Goal: Task Accomplishment & Management: Manage account settings

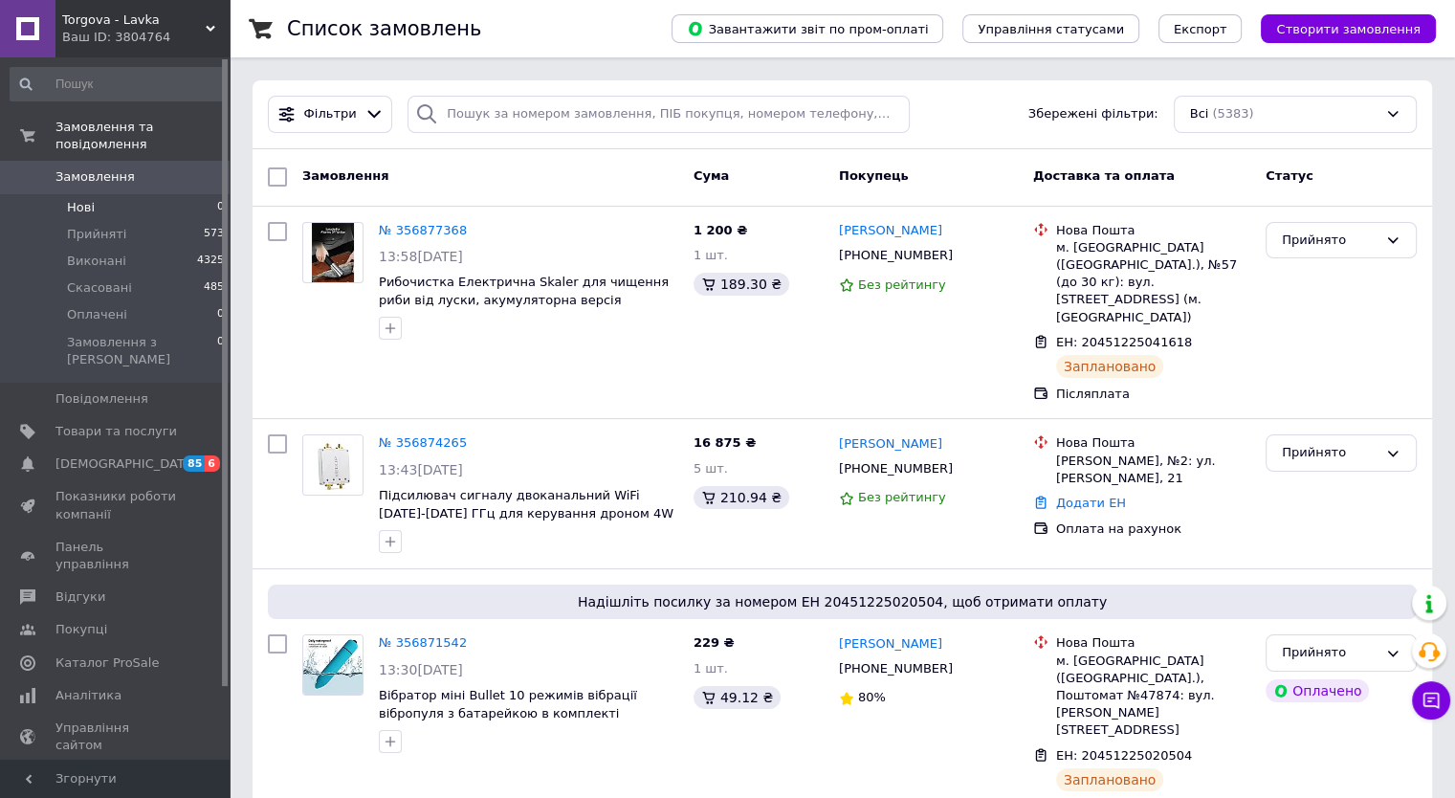
drag, startPoint x: 59, startPoint y: 185, endPoint x: 99, endPoint y: 181, distance: 40.4
click at [60, 194] on li "Нові 0" at bounding box center [117, 207] width 235 height 27
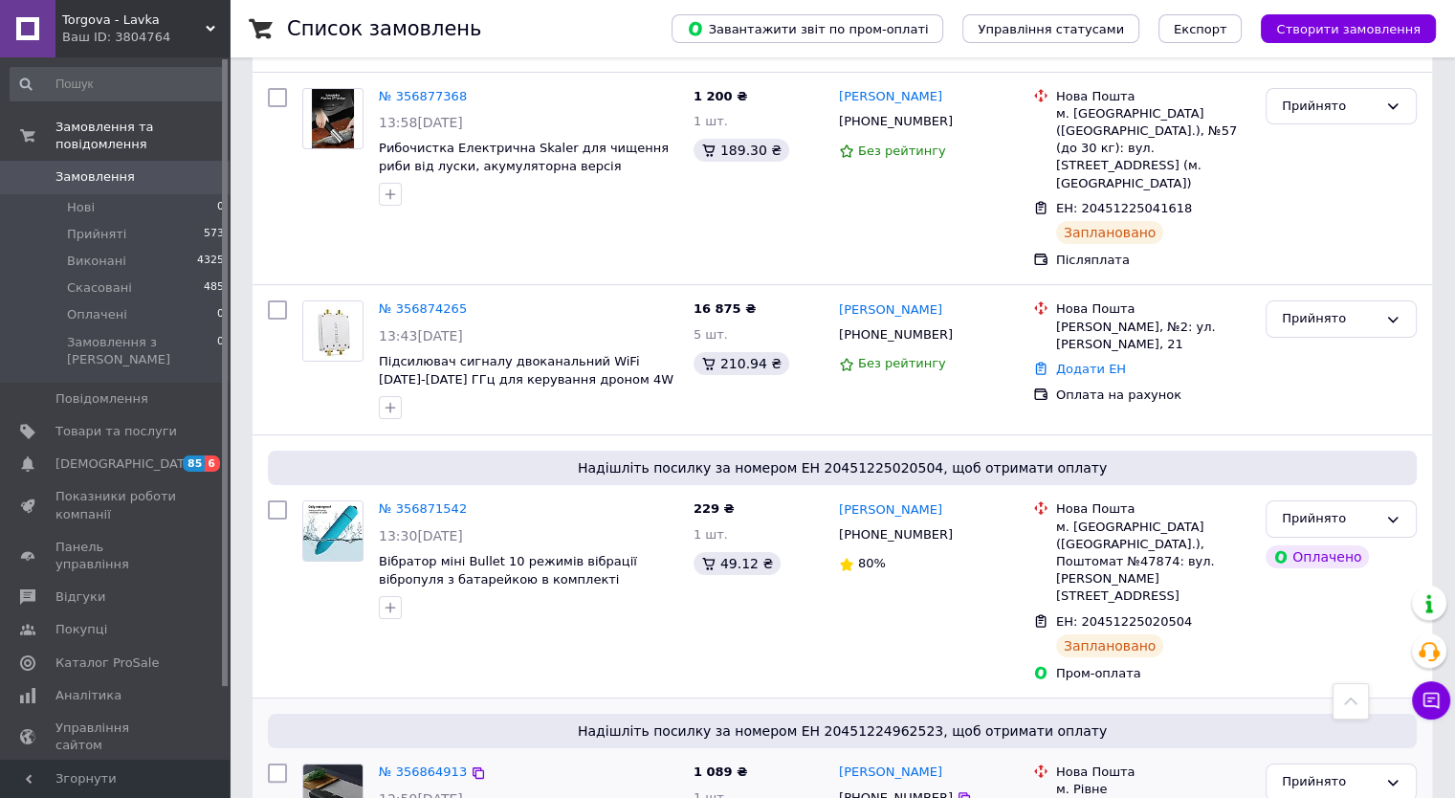
scroll to position [96, 0]
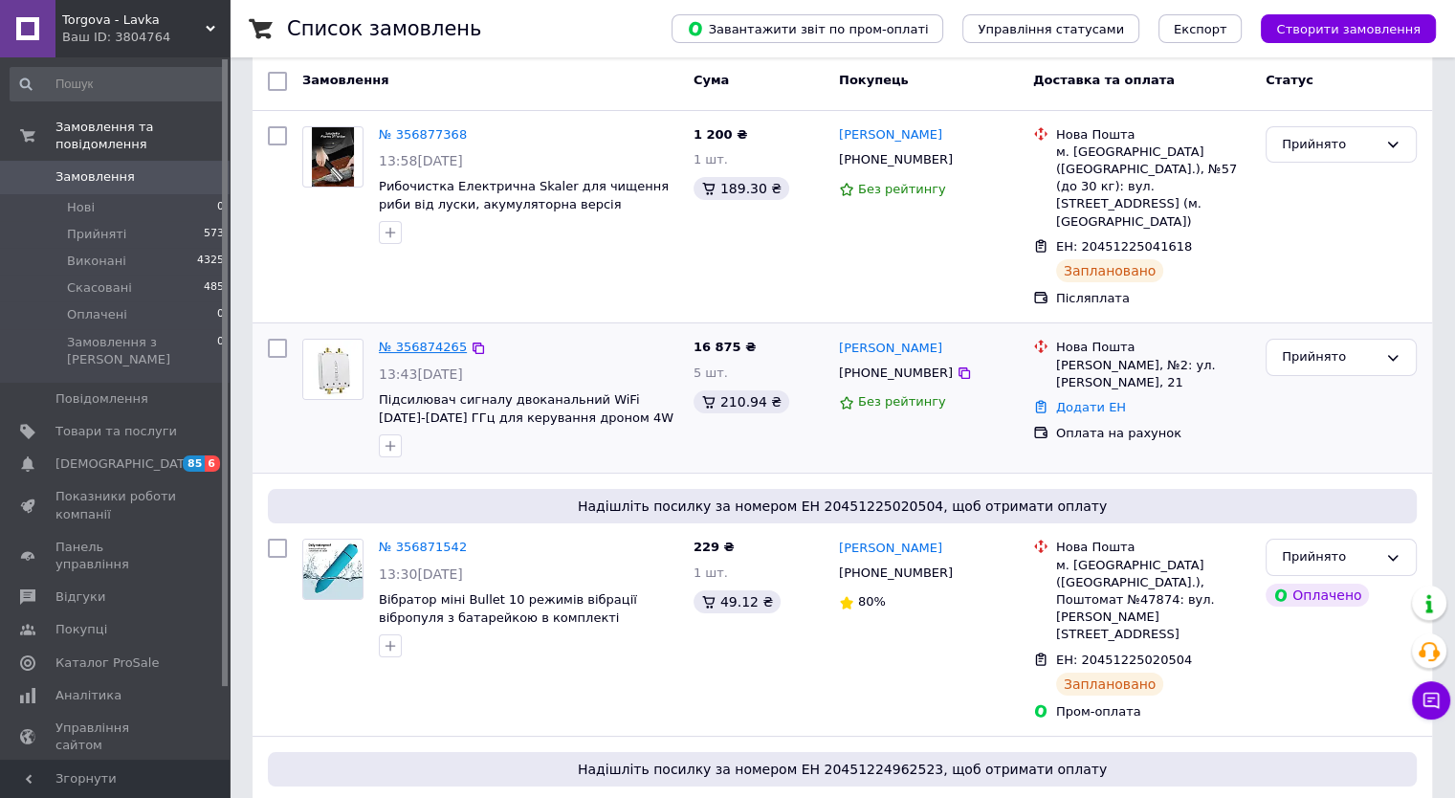
click at [414, 340] on link "№ 356874265" at bounding box center [423, 347] width 88 height 14
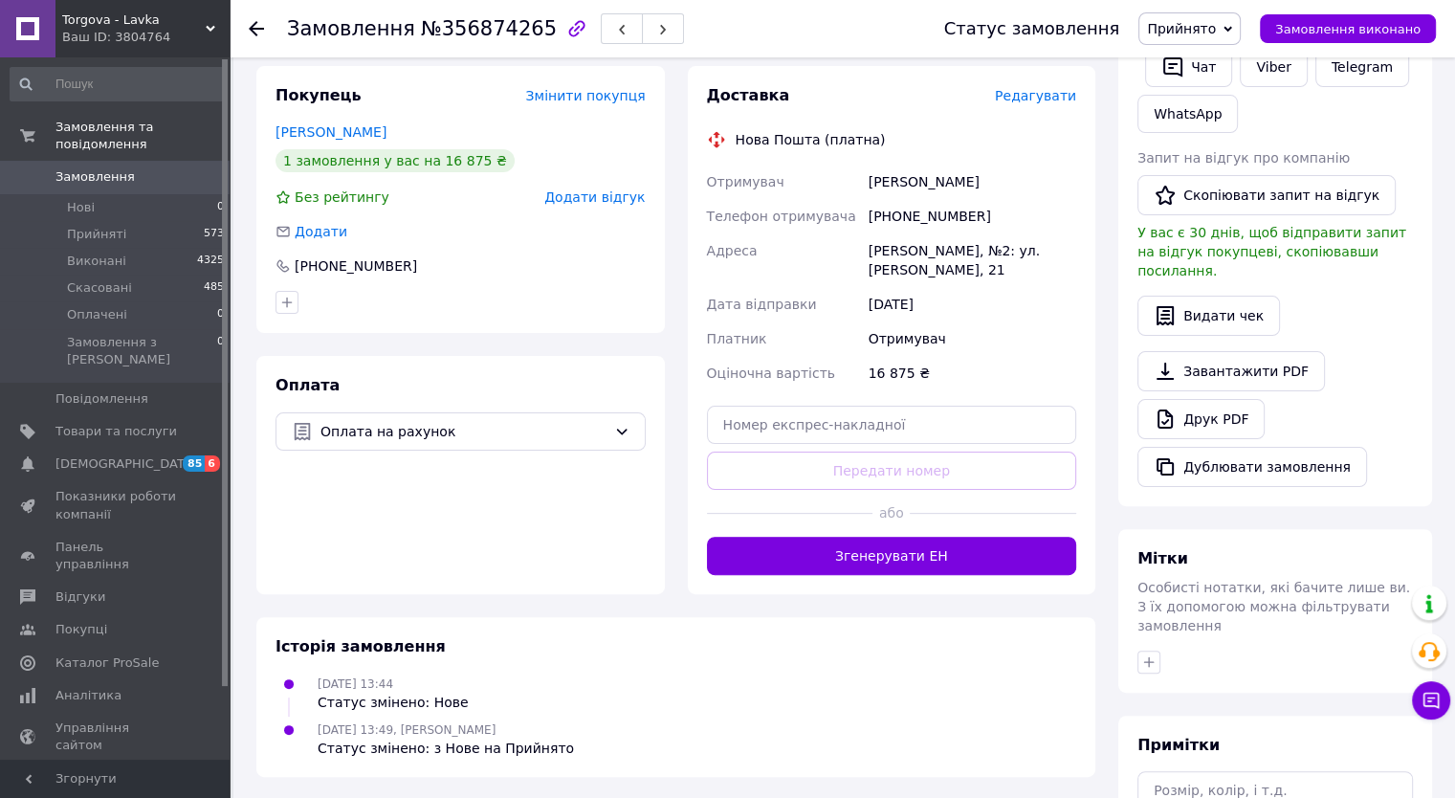
scroll to position [390, 0]
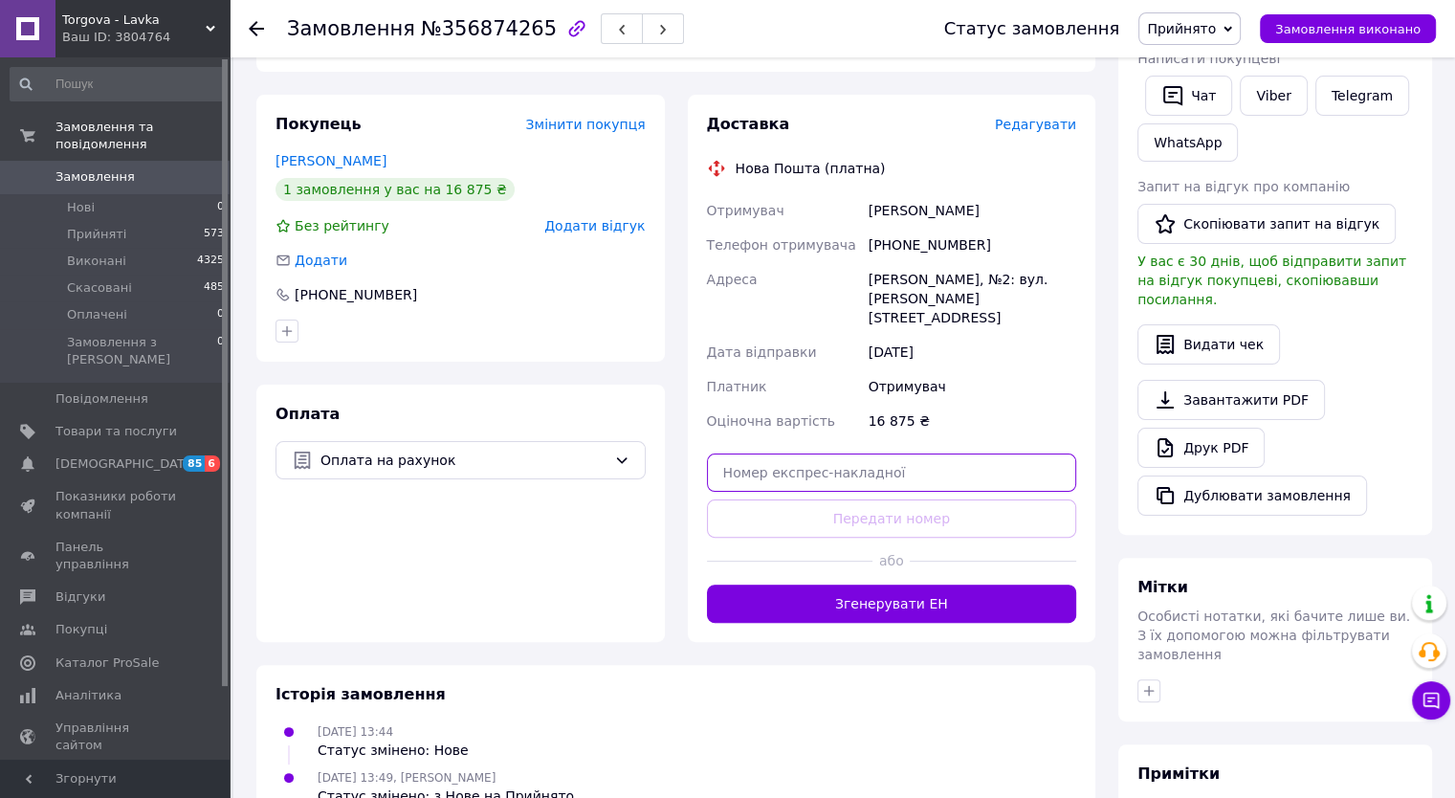
click at [876, 453] on input "text" at bounding box center [892, 472] width 370 height 38
paste input "20451225152531"
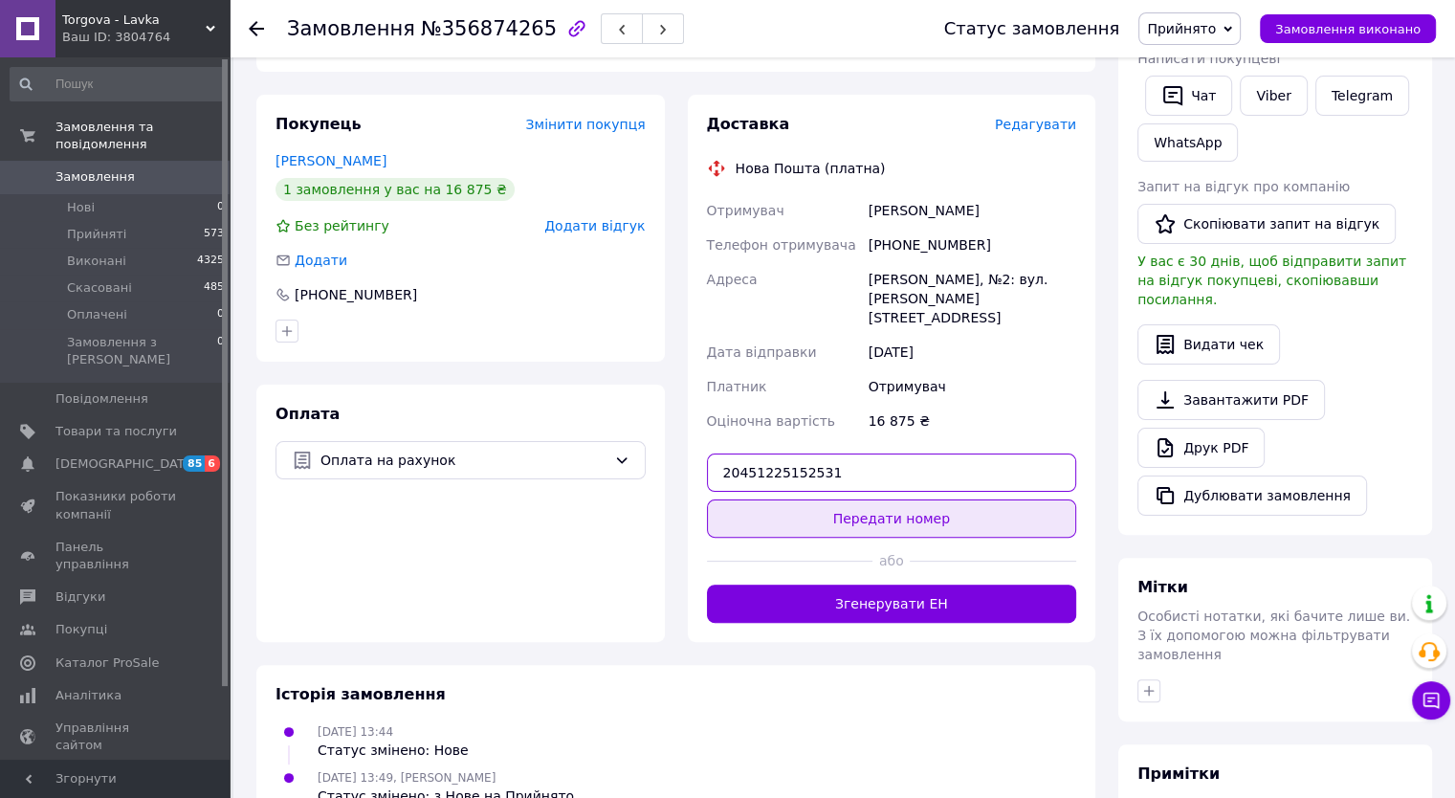
type input "20451225152531"
click at [913, 499] on button "Передати номер" at bounding box center [892, 518] width 370 height 38
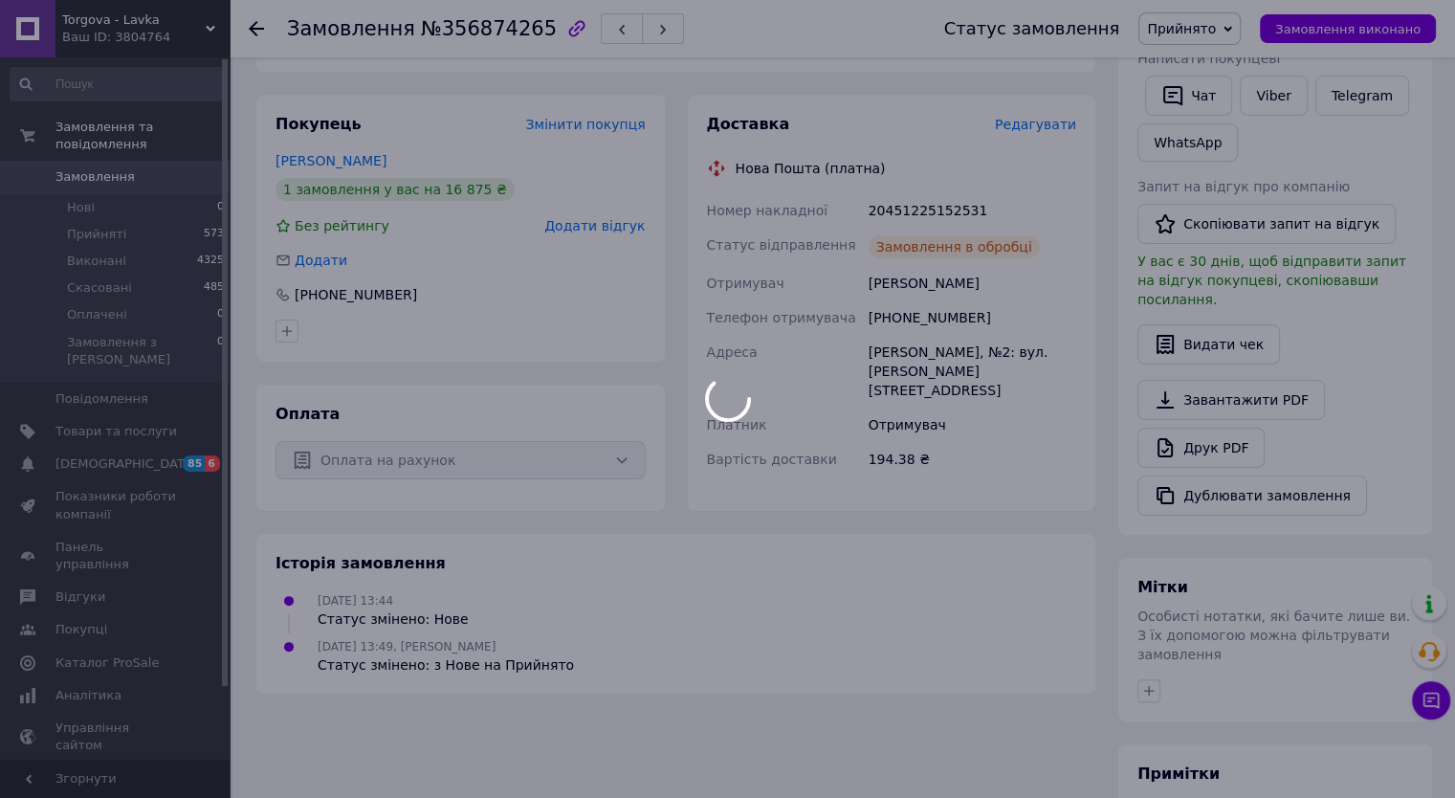
click at [164, 155] on div at bounding box center [727, 399] width 1455 height 798
click at [161, 158] on div at bounding box center [727, 399] width 1455 height 798
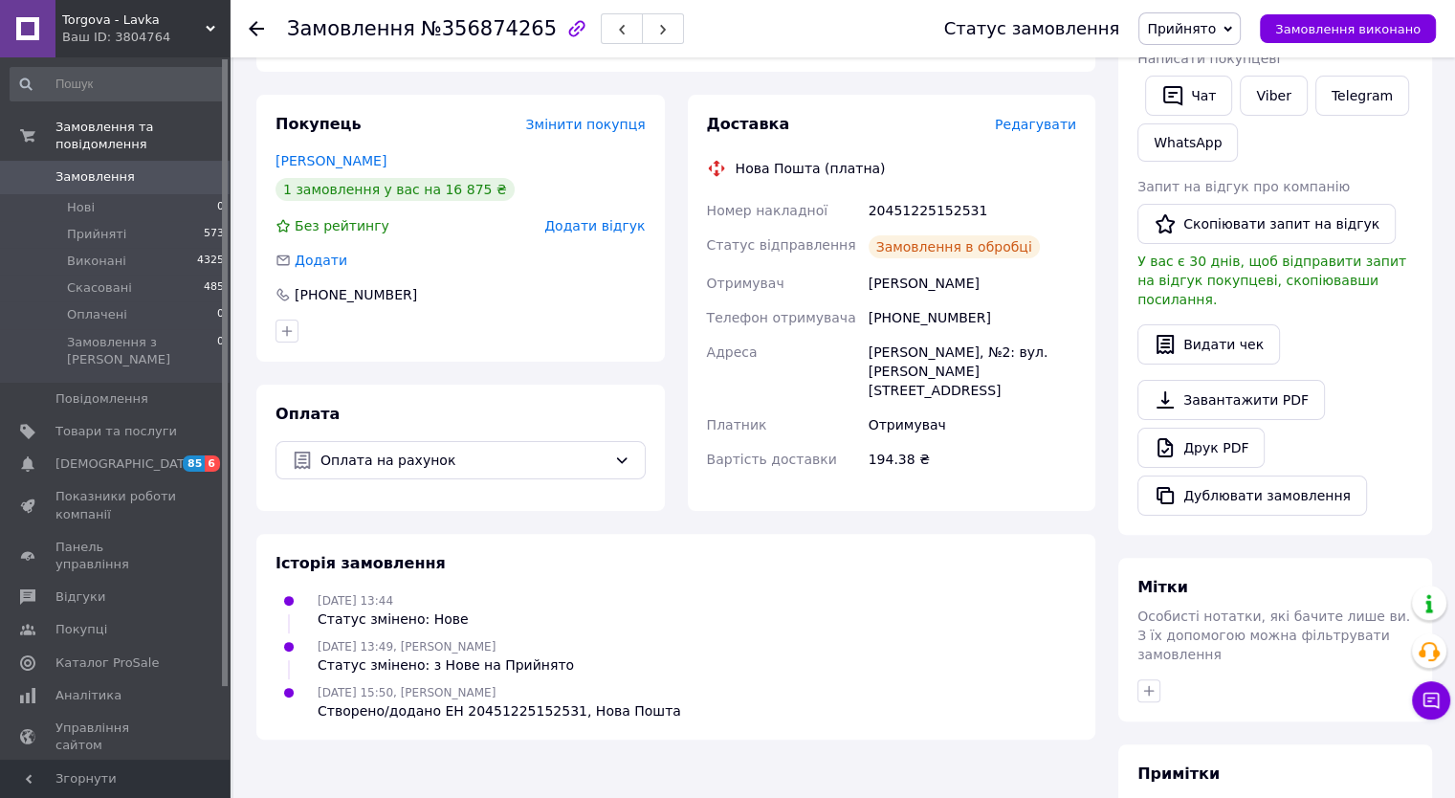
click at [161, 168] on span "Замовлення" at bounding box center [115, 176] width 121 height 17
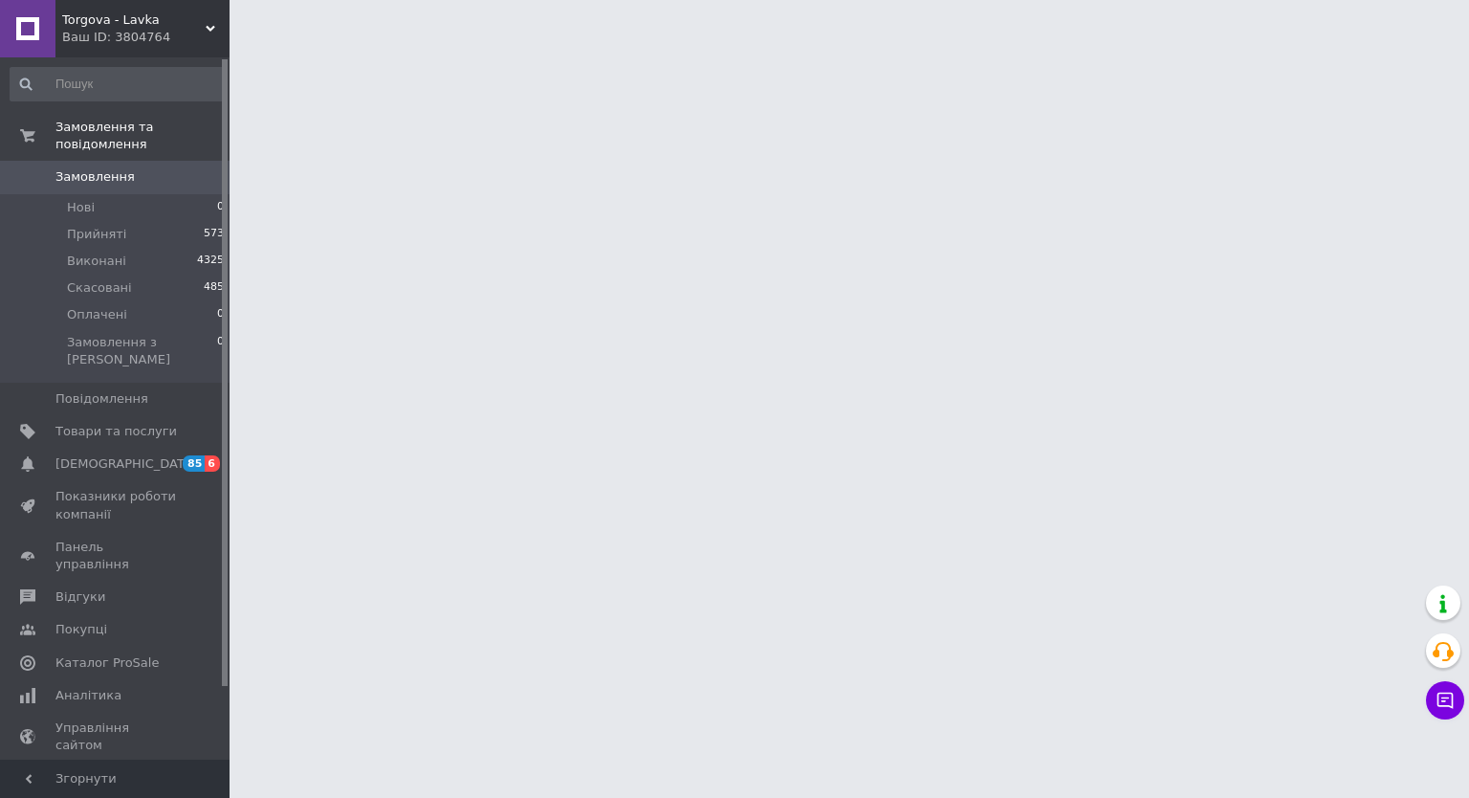
click at [161, 168] on span "Замовлення" at bounding box center [115, 176] width 121 height 17
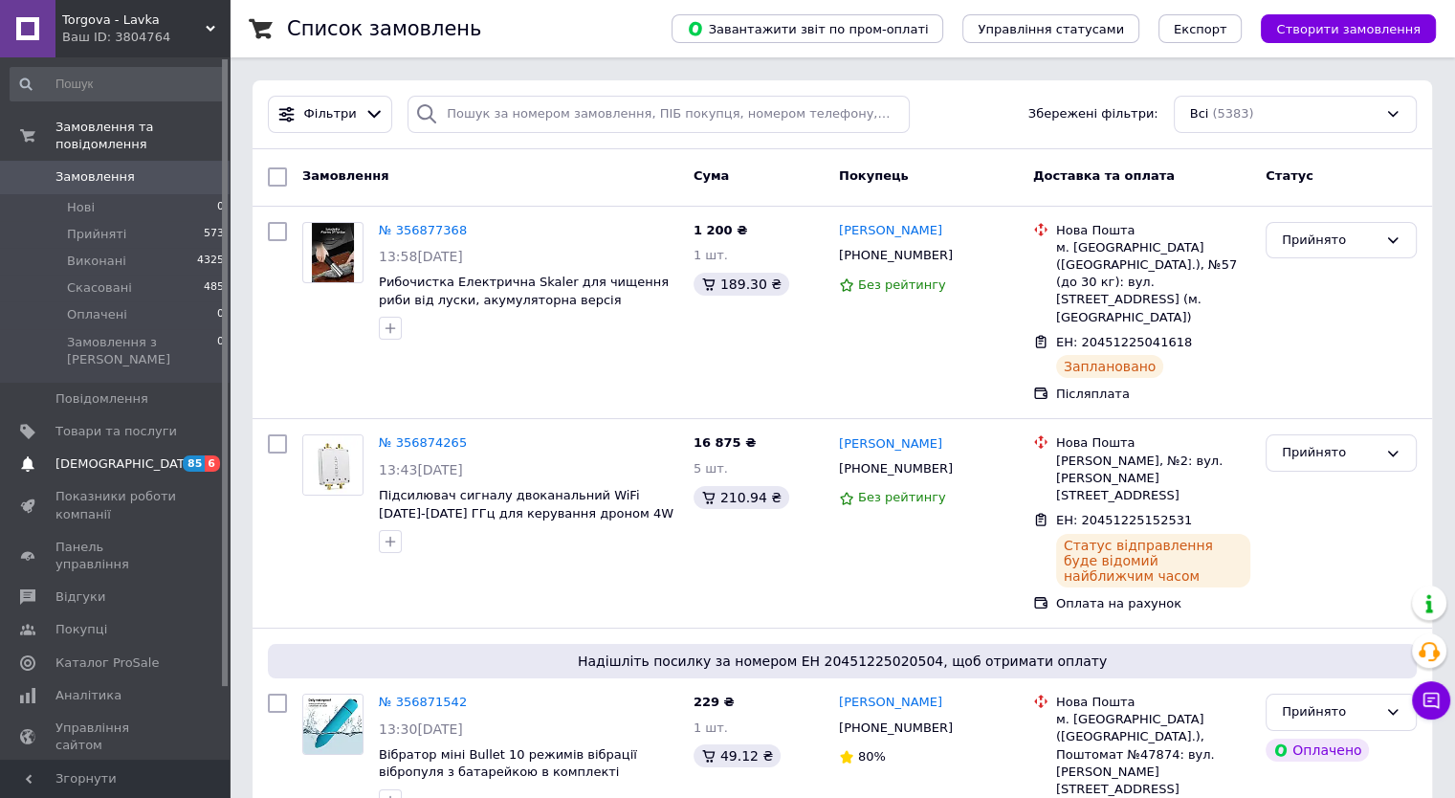
click at [162, 455] on span "[DEMOGRAPHIC_DATA]" at bounding box center [115, 463] width 121 height 17
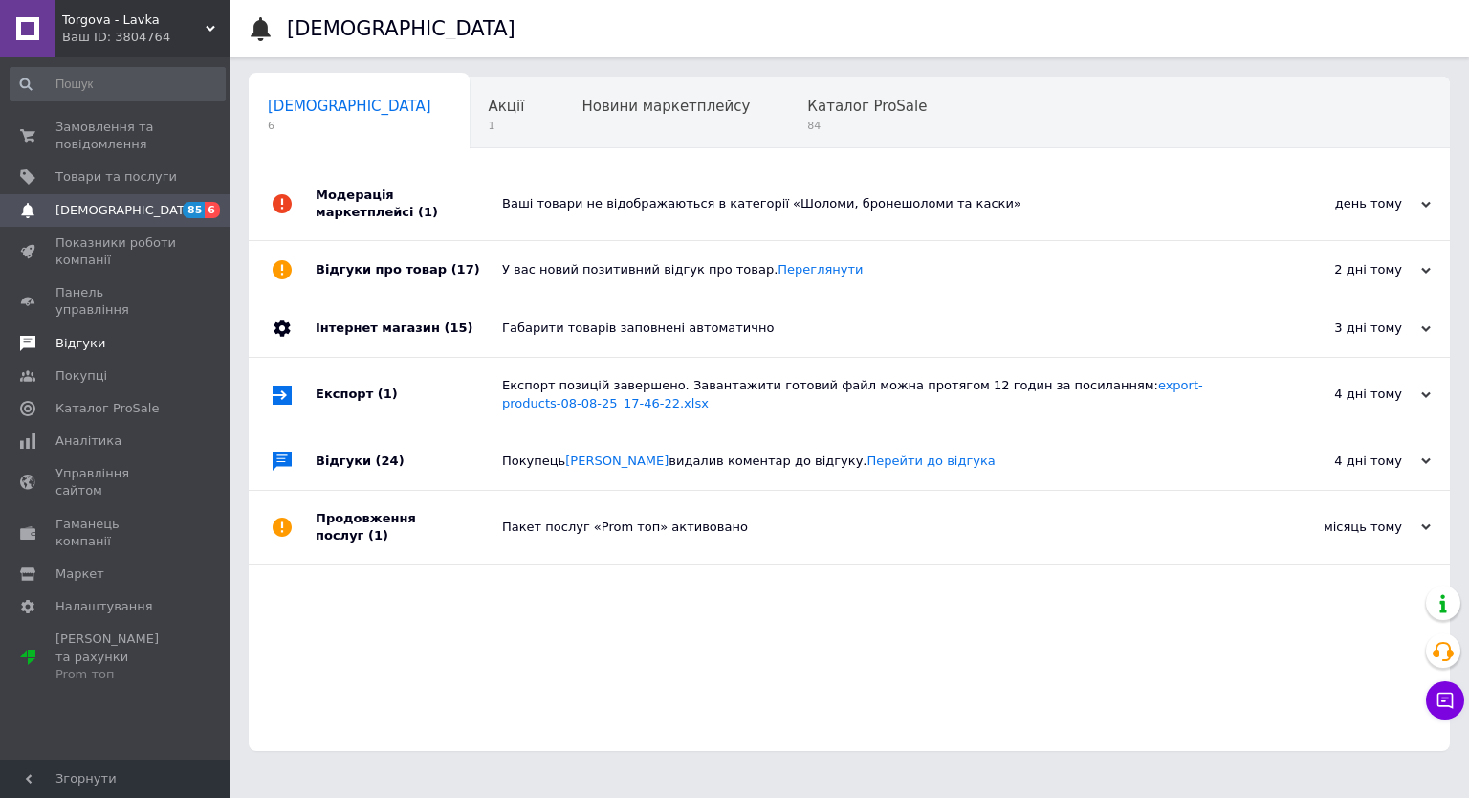
click at [114, 335] on span "Відгуки" at bounding box center [115, 343] width 121 height 17
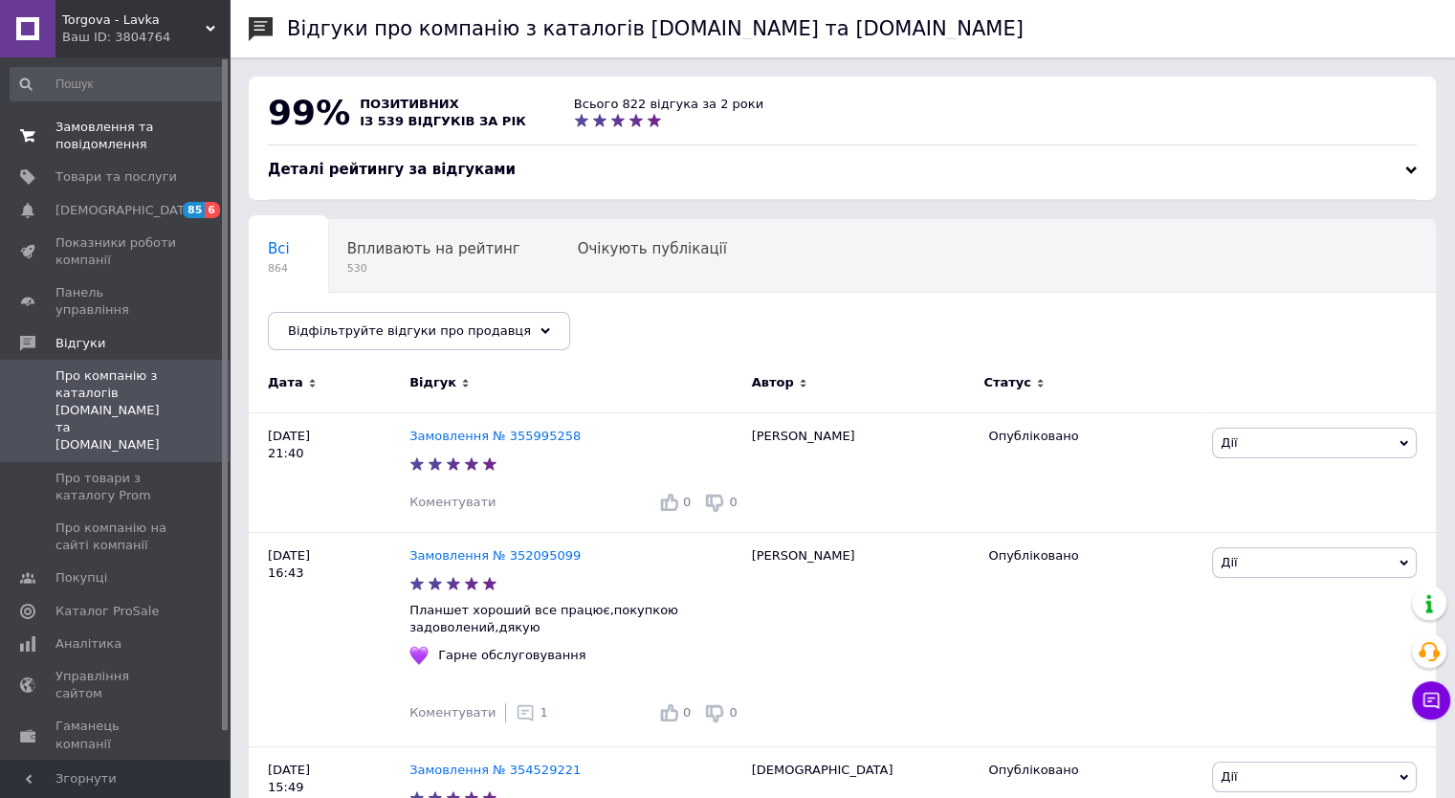
click at [121, 133] on span "Замовлення та повідомлення" at bounding box center [115, 136] width 121 height 34
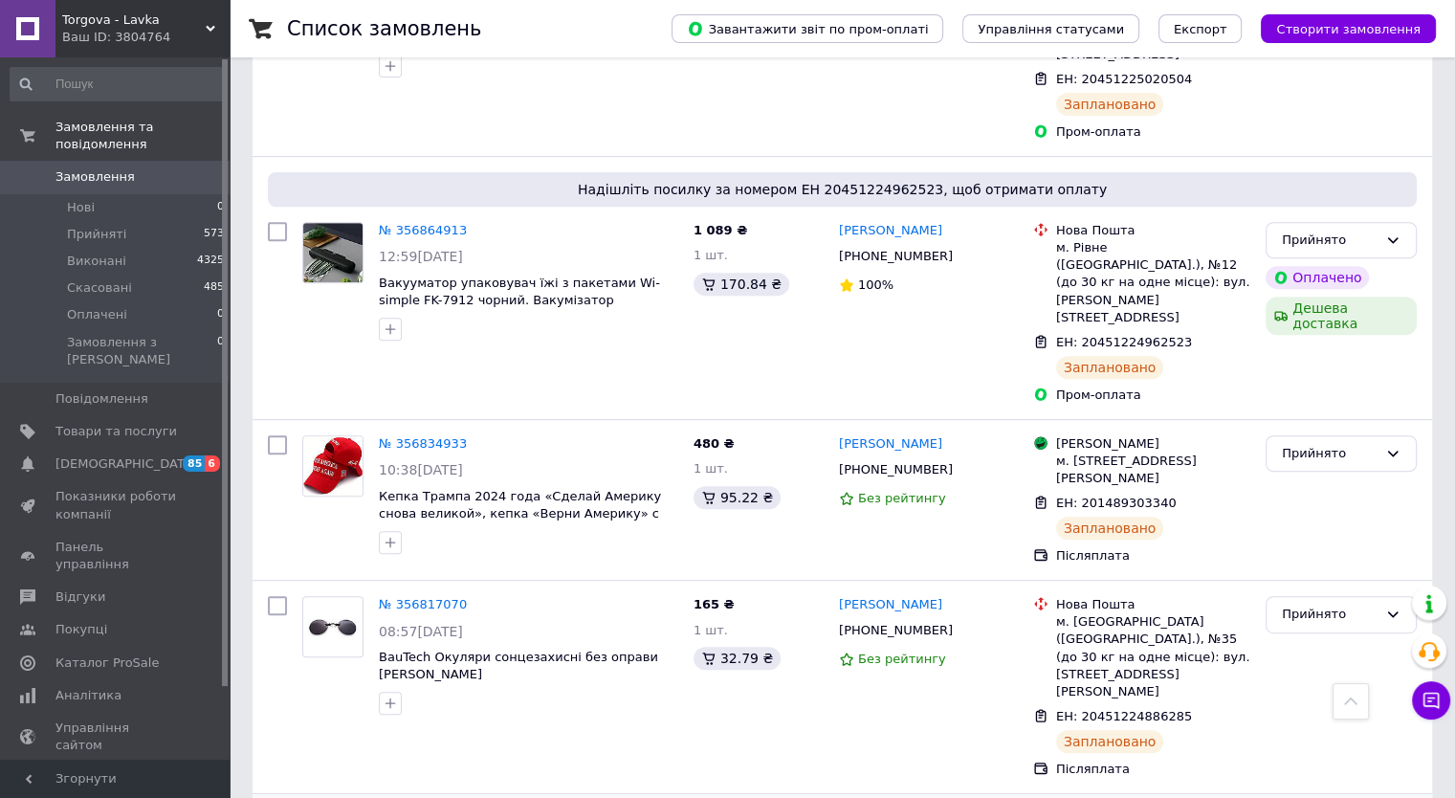
scroll to position [861, 0]
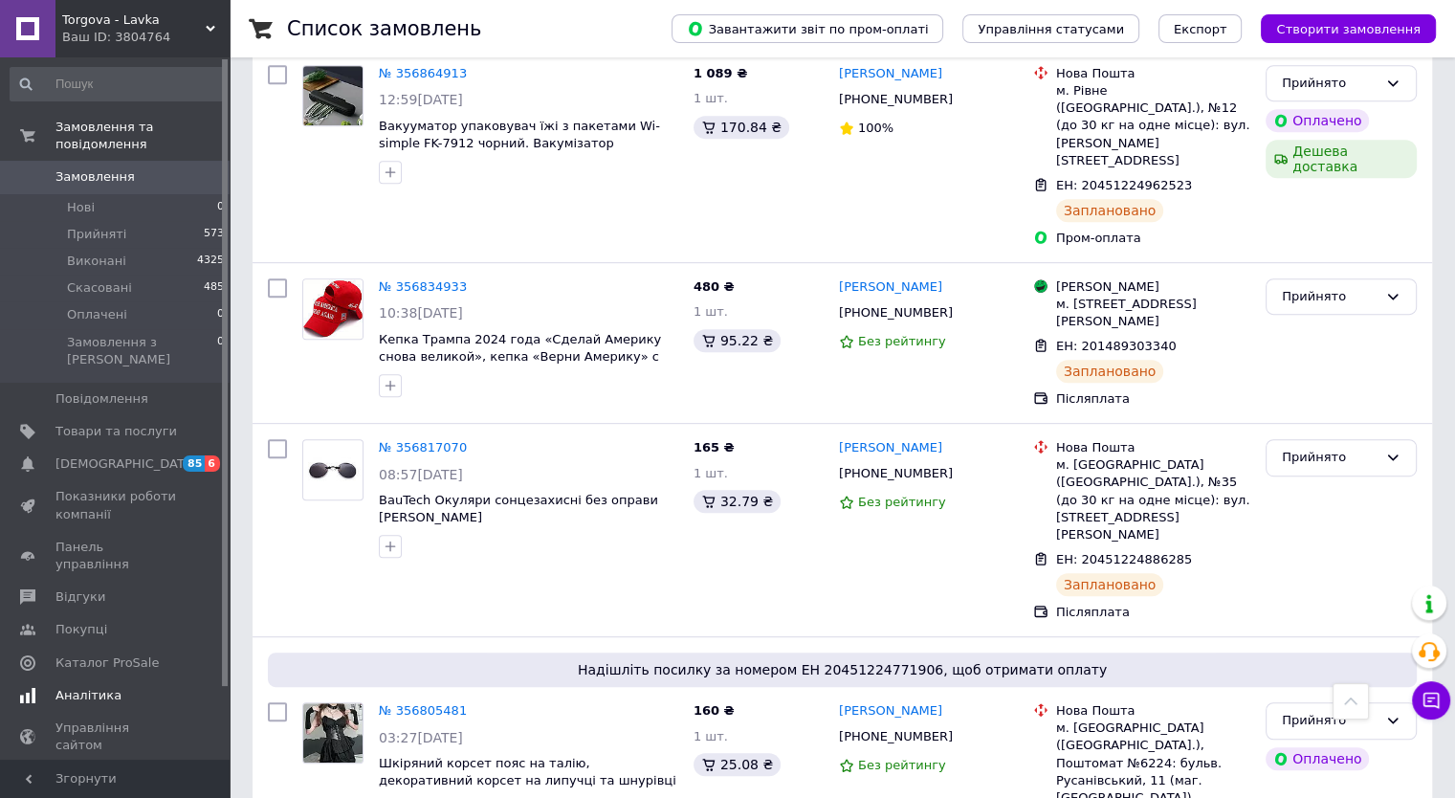
click at [137, 455] on span "[DEMOGRAPHIC_DATA]" at bounding box center [115, 463] width 121 height 17
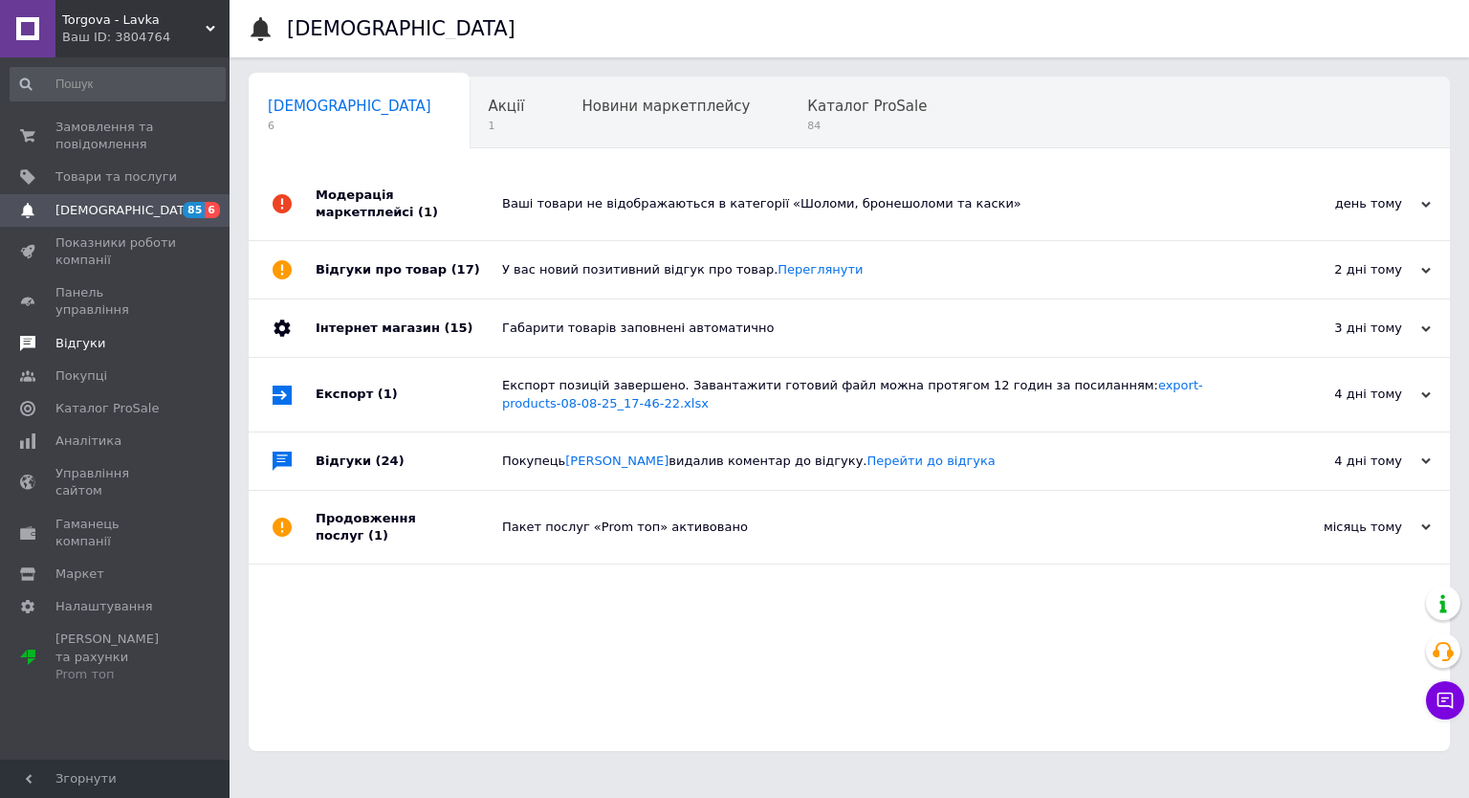
click at [117, 335] on span "Відгуки" at bounding box center [115, 343] width 121 height 17
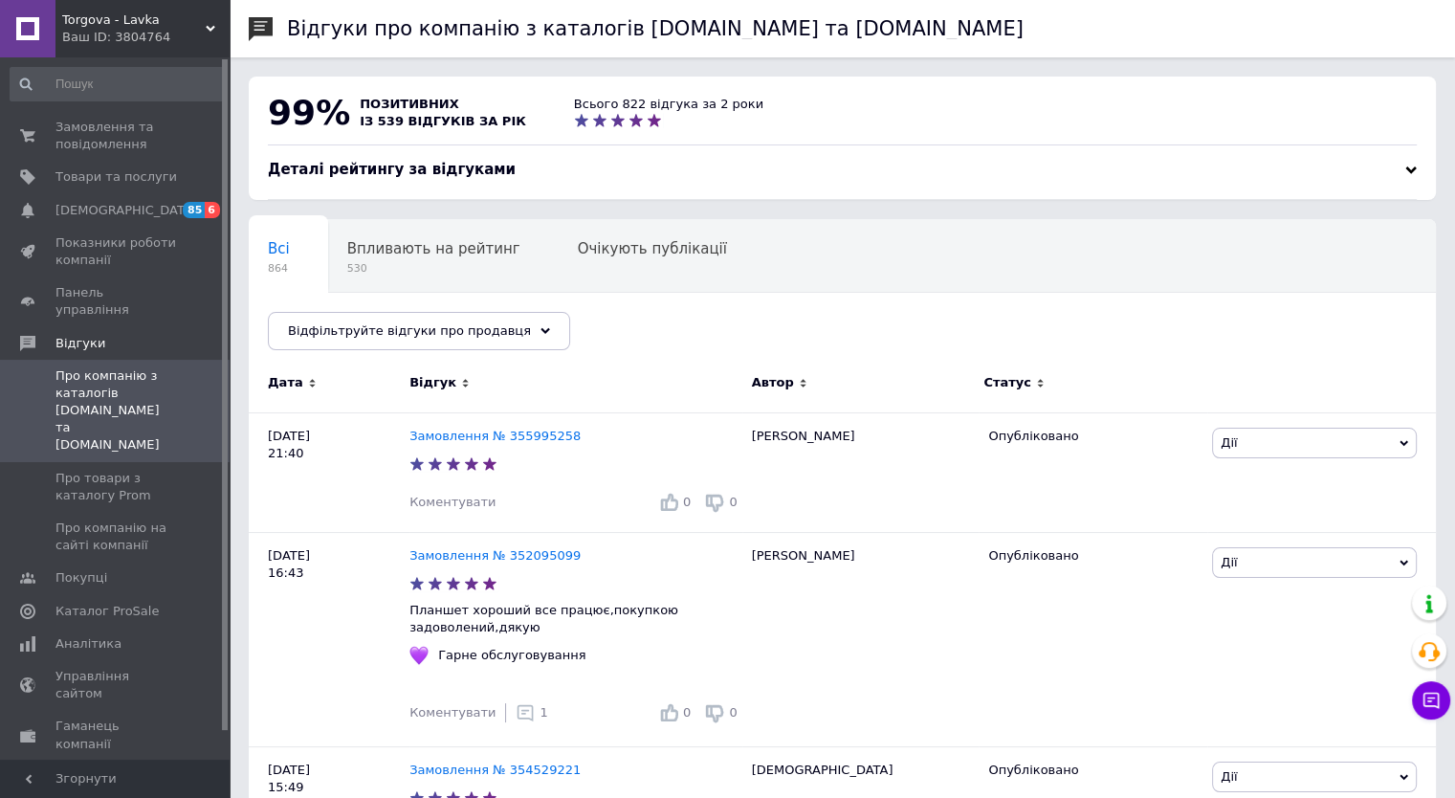
click at [126, 149] on span "Замовлення та повідомлення" at bounding box center [115, 136] width 121 height 34
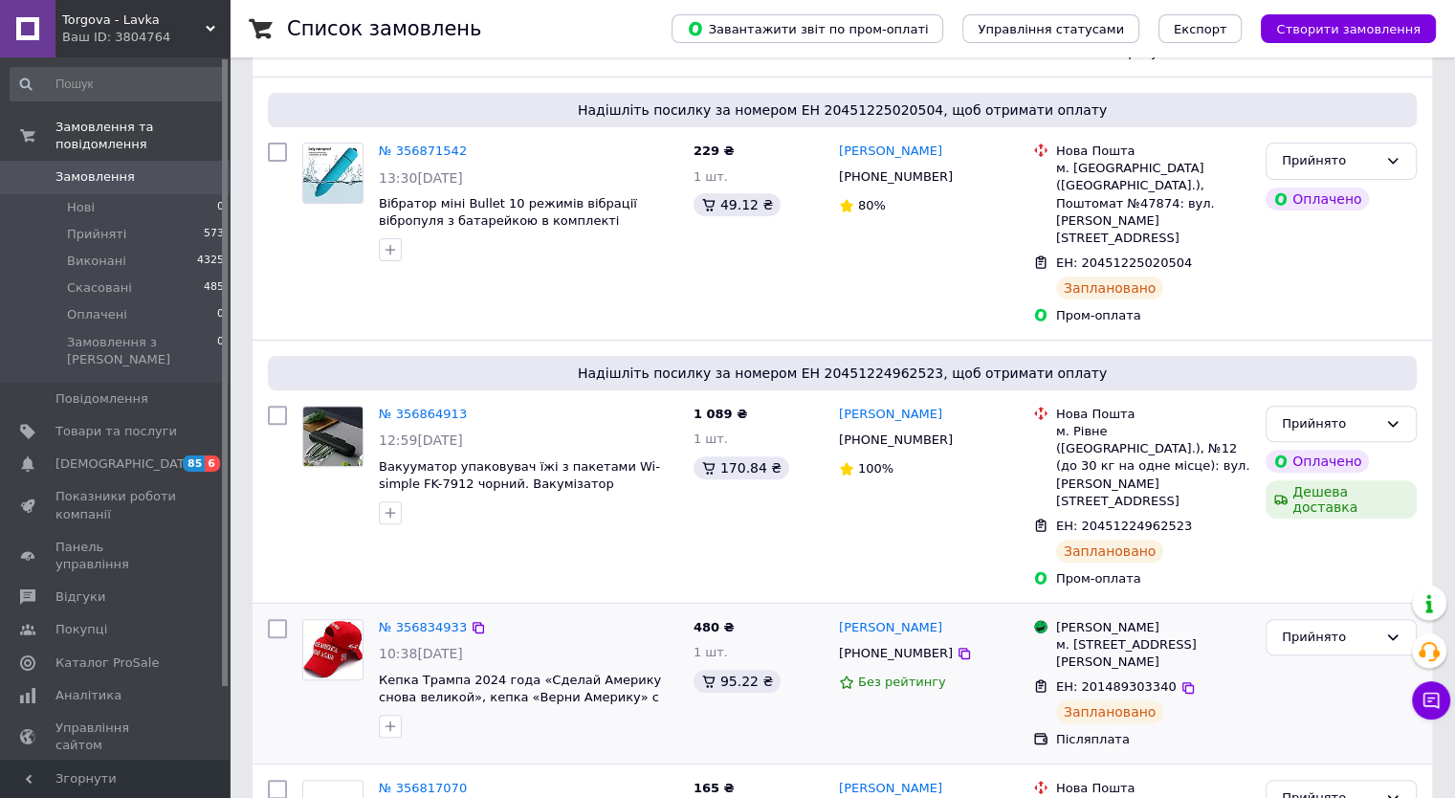
scroll to position [670, 0]
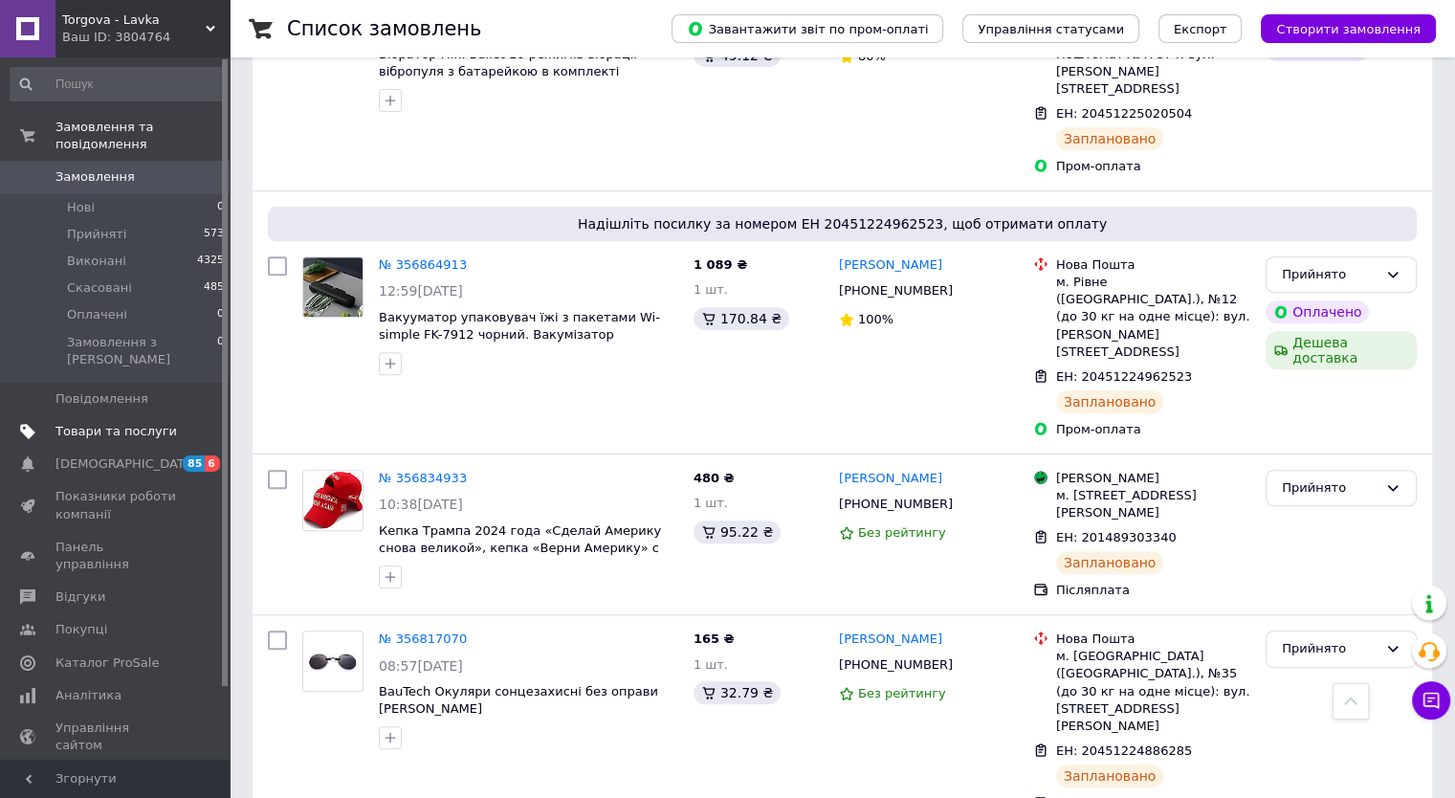
click at [127, 415] on link "Товари та послуги" at bounding box center [117, 431] width 235 height 33
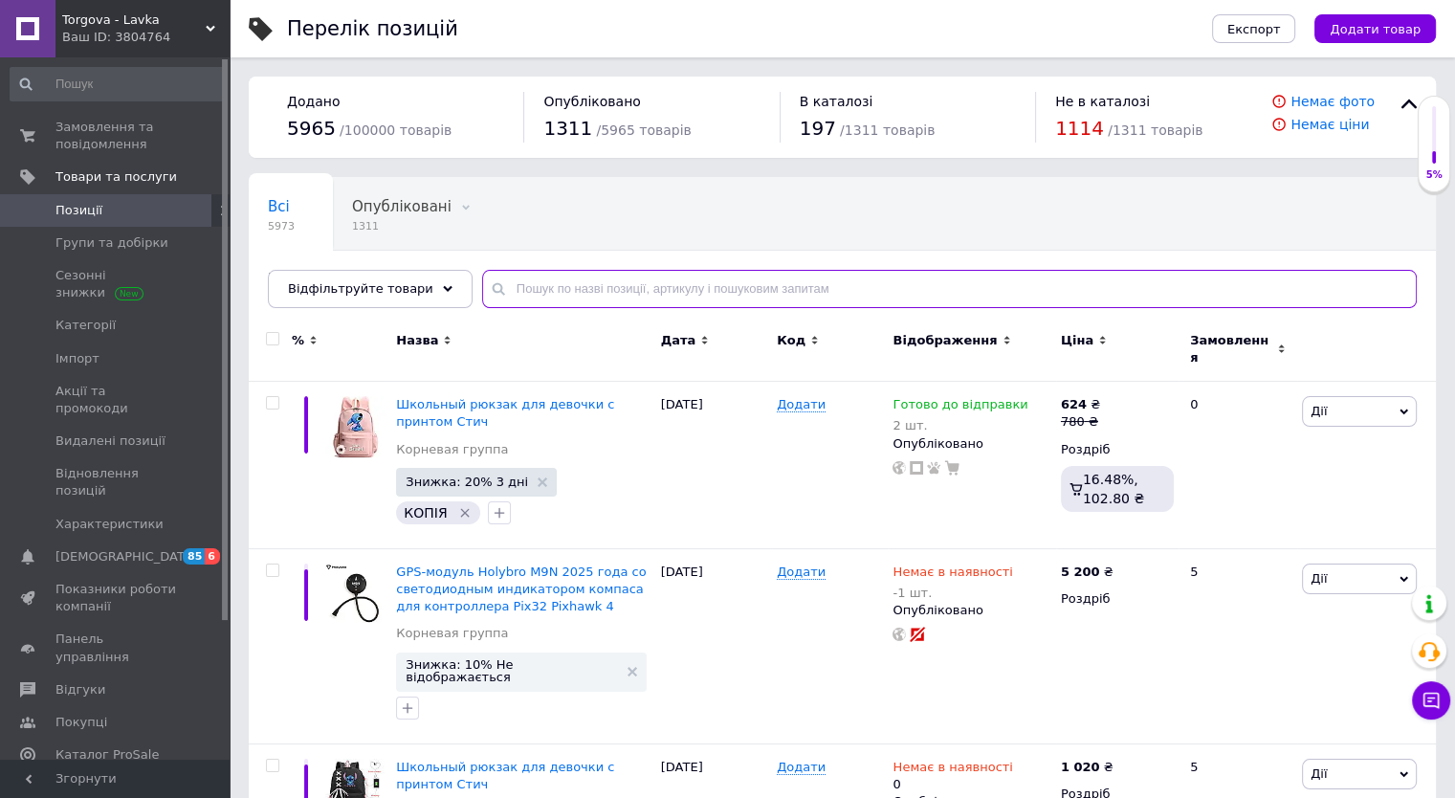
click at [561, 299] on input "text" at bounding box center [949, 289] width 935 height 38
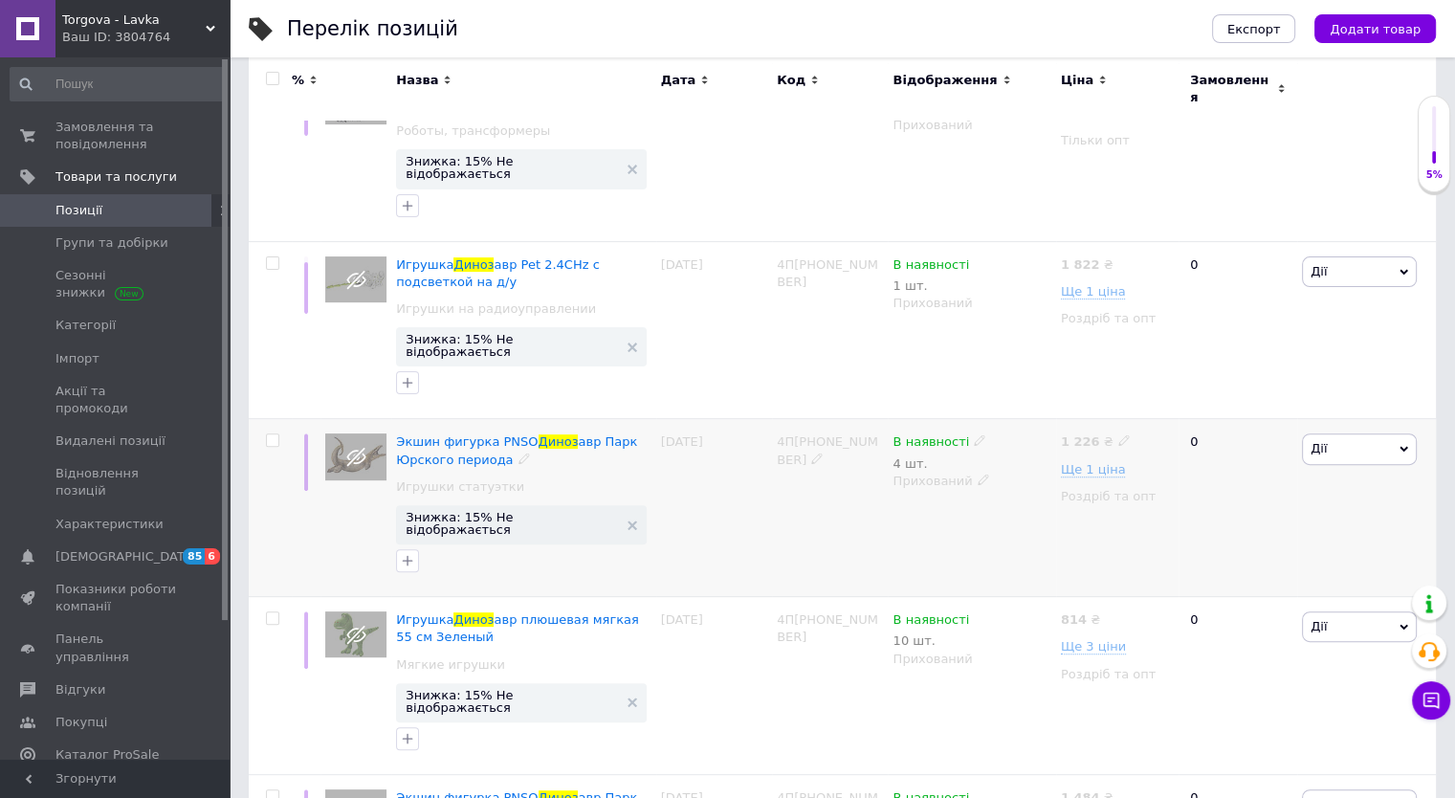
scroll to position [810, 0]
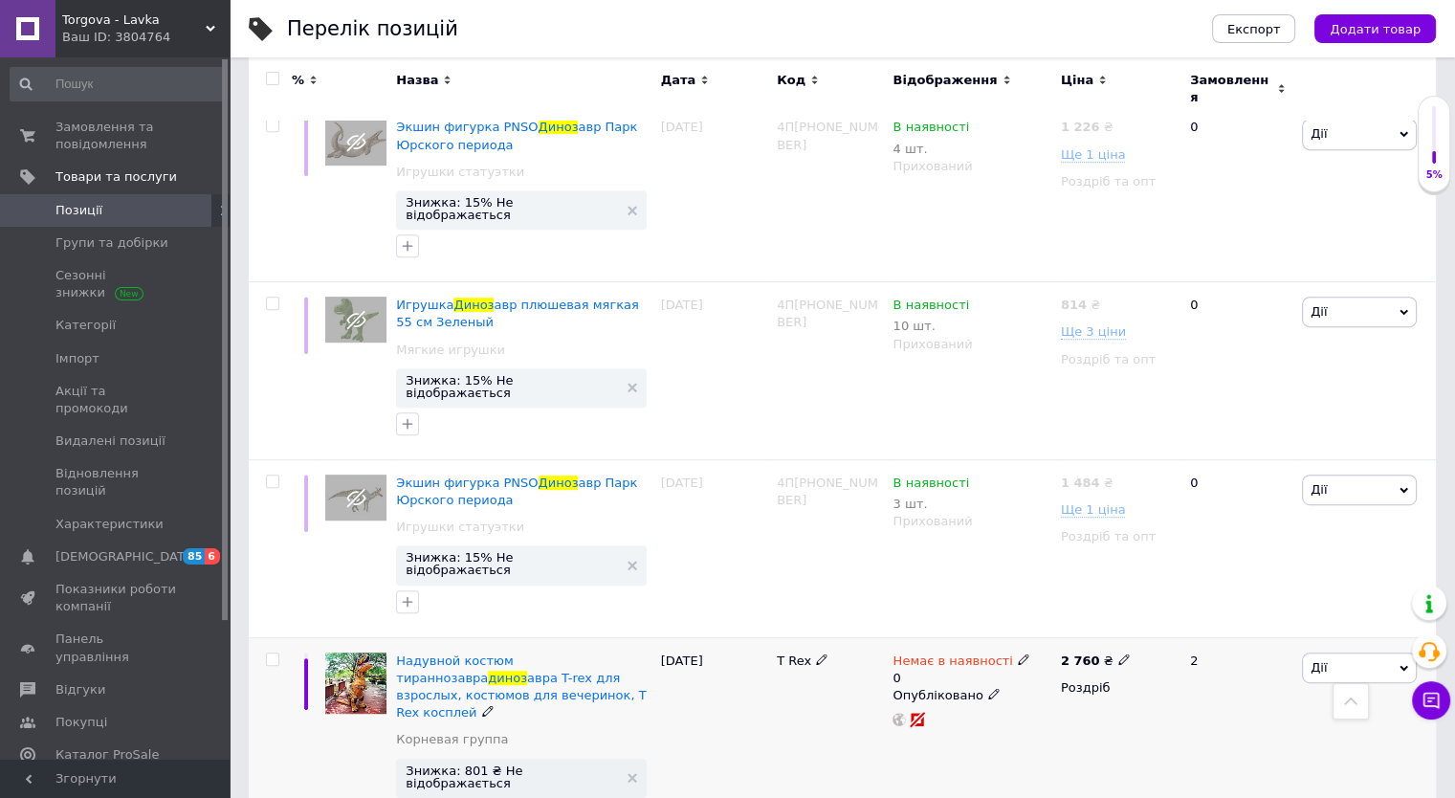
type input "диноз"
click at [1018, 653] on icon at bounding box center [1023, 658] width 11 height 11
click at [1051, 724] on li "Готово до відправки" at bounding box center [1123, 737] width 182 height 27
click at [1058, 716] on input "0" at bounding box center [1103, 735] width 145 height 38
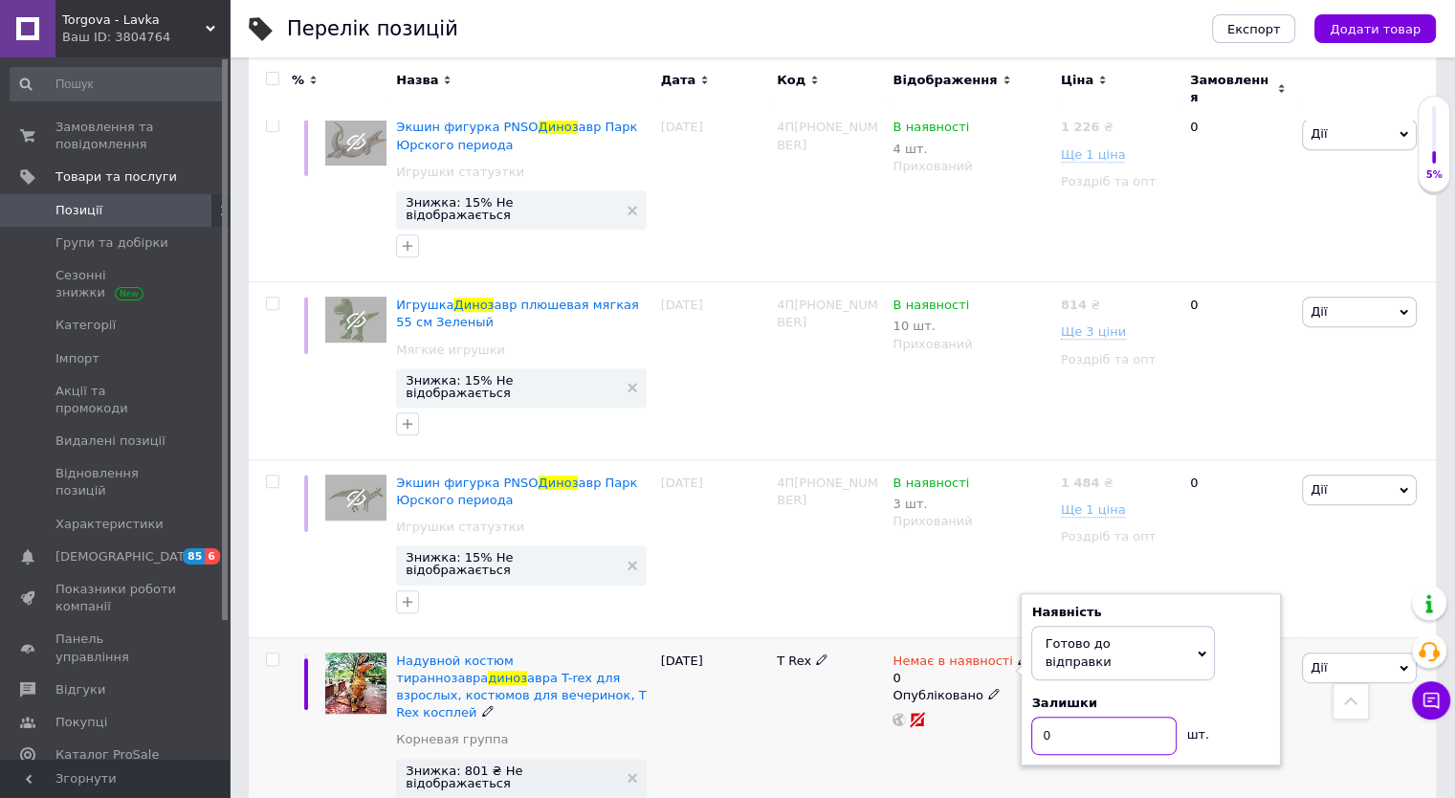
click at [1058, 716] on input "0" at bounding box center [1103, 735] width 145 height 38
type input "1"
click at [1002, 686] on div "Немає в наявності 0 Наявність Готово до відправки В наявності Немає в наявності…" at bounding box center [971, 760] width 167 height 246
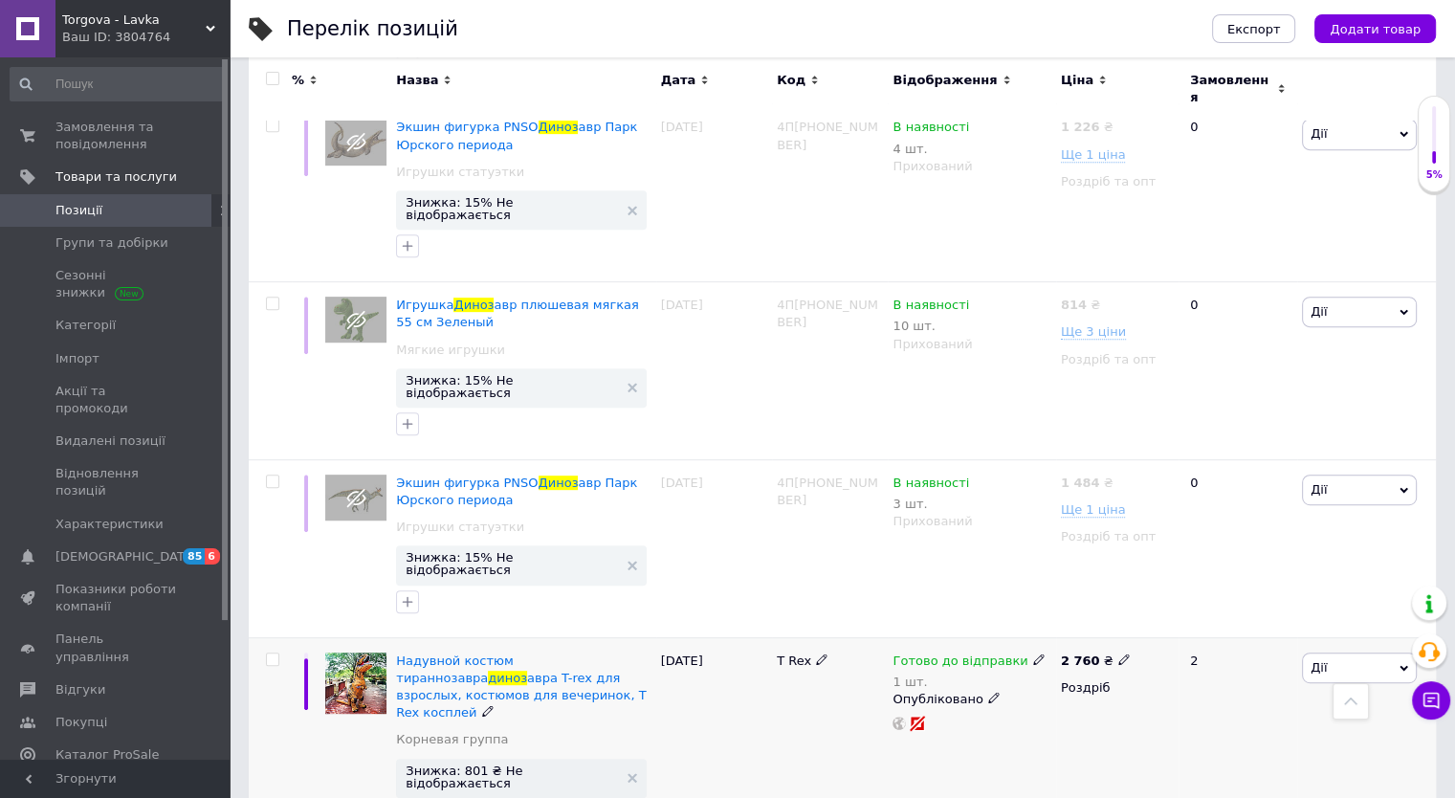
click at [524, 764] on span "Знижка: 801 ₴ Не відображається" at bounding box center [511, 776] width 211 height 25
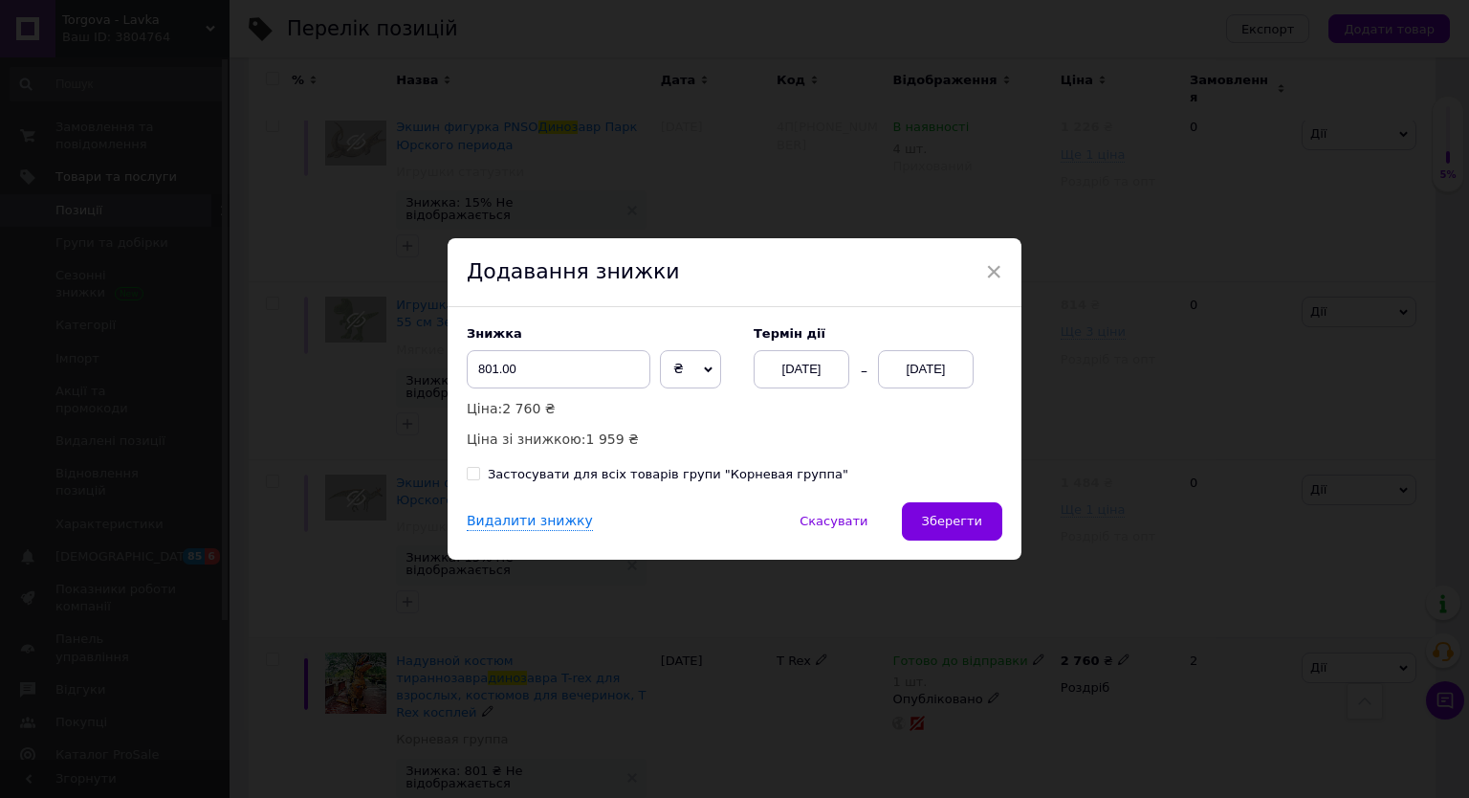
click at [929, 371] on div "12.08.2025" at bounding box center [926, 369] width 96 height 38
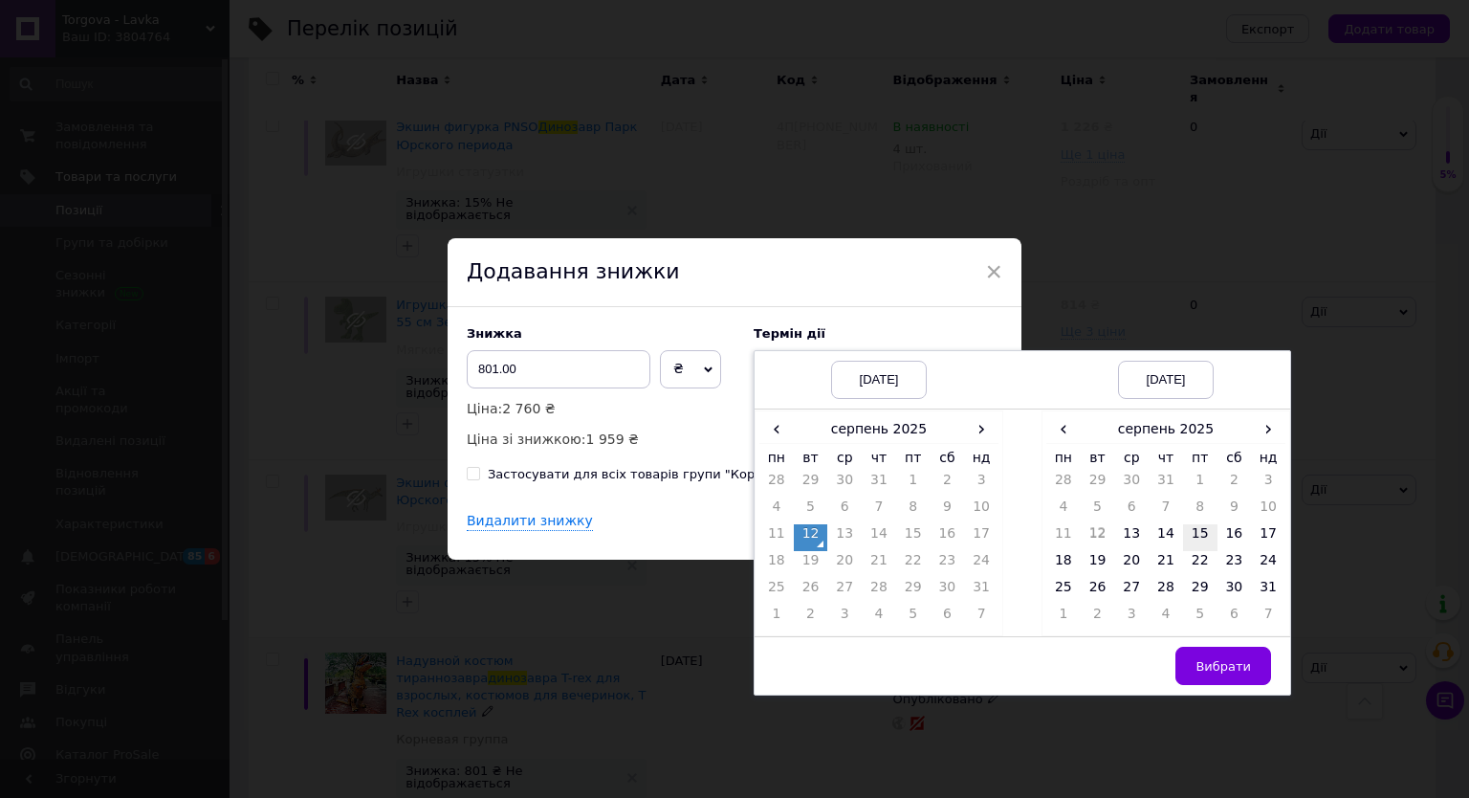
click at [1196, 539] on td "15" at bounding box center [1200, 537] width 34 height 27
click at [1203, 671] on span "Вибрати" at bounding box center [1223, 666] width 55 height 14
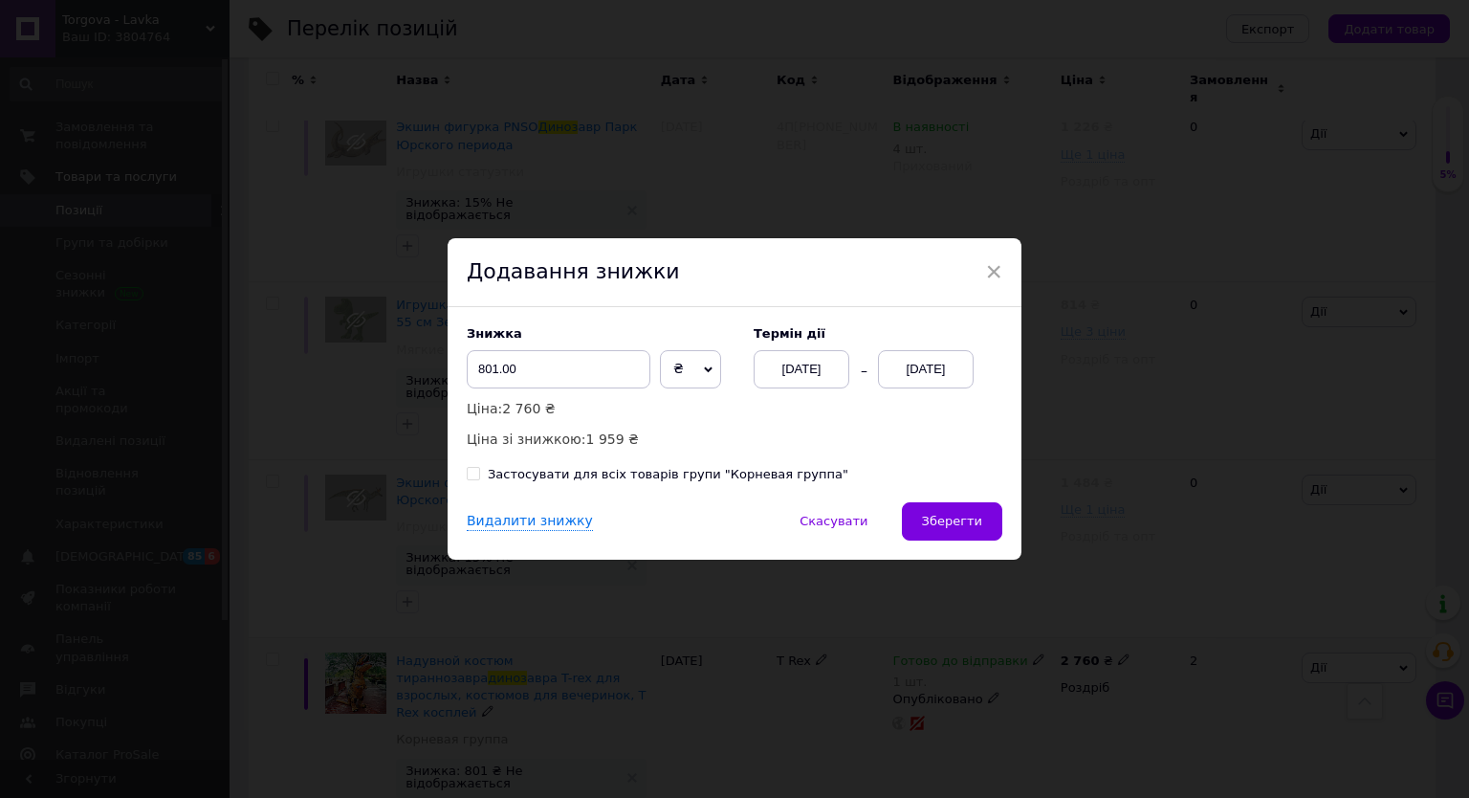
click at [960, 525] on span "Зберегти" at bounding box center [952, 521] width 60 height 14
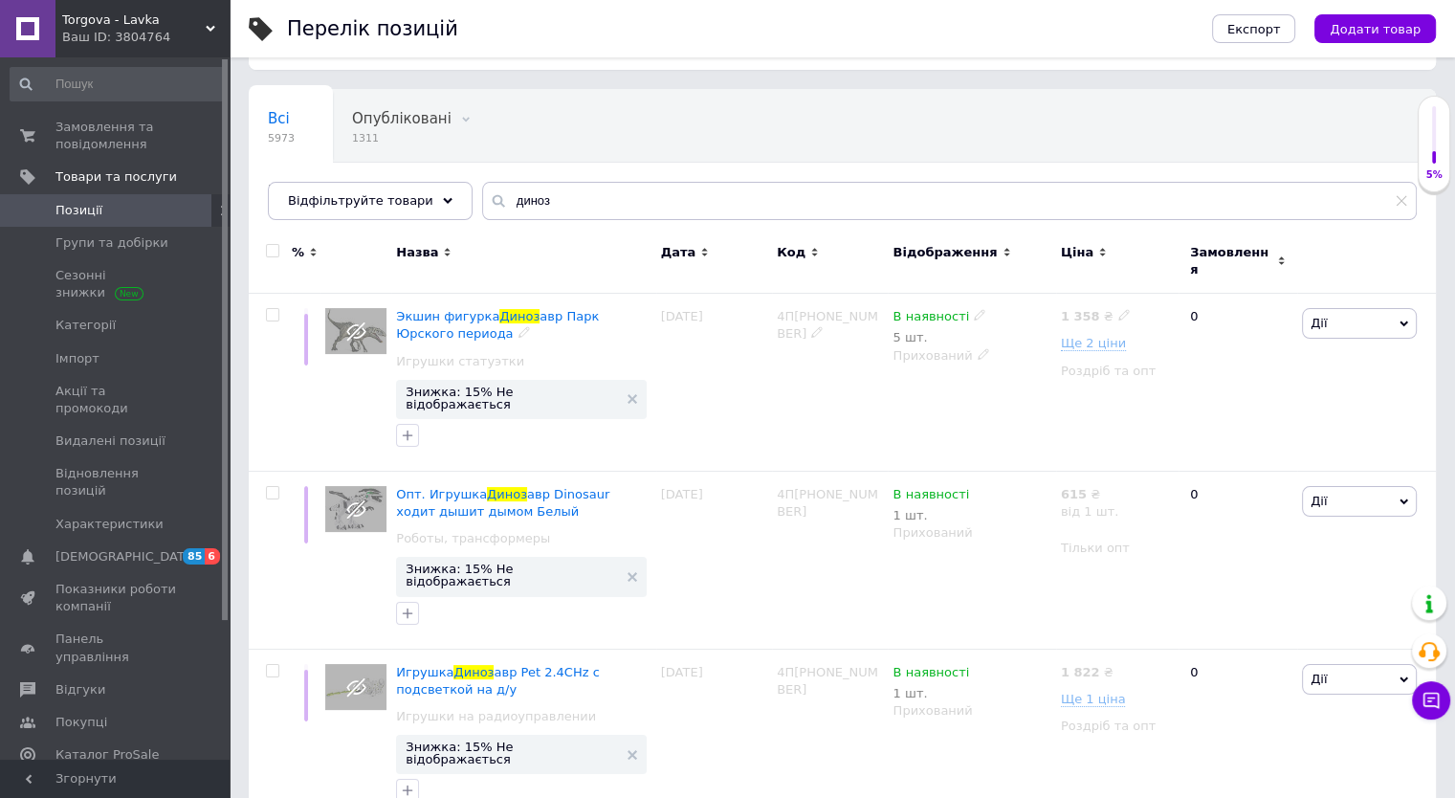
scroll to position [191, 0]
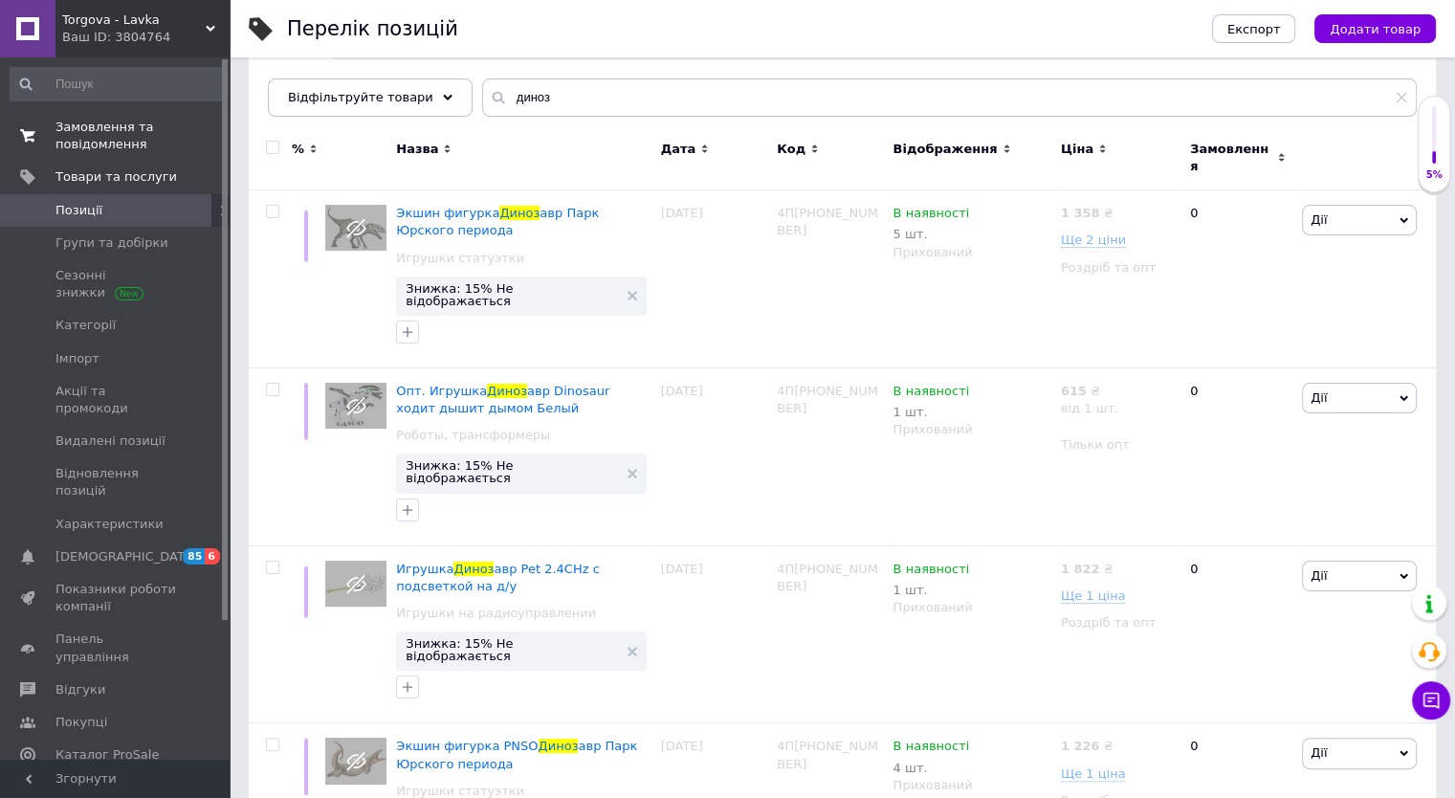
click at [135, 136] on span "Замовлення та повідомлення" at bounding box center [115, 136] width 121 height 34
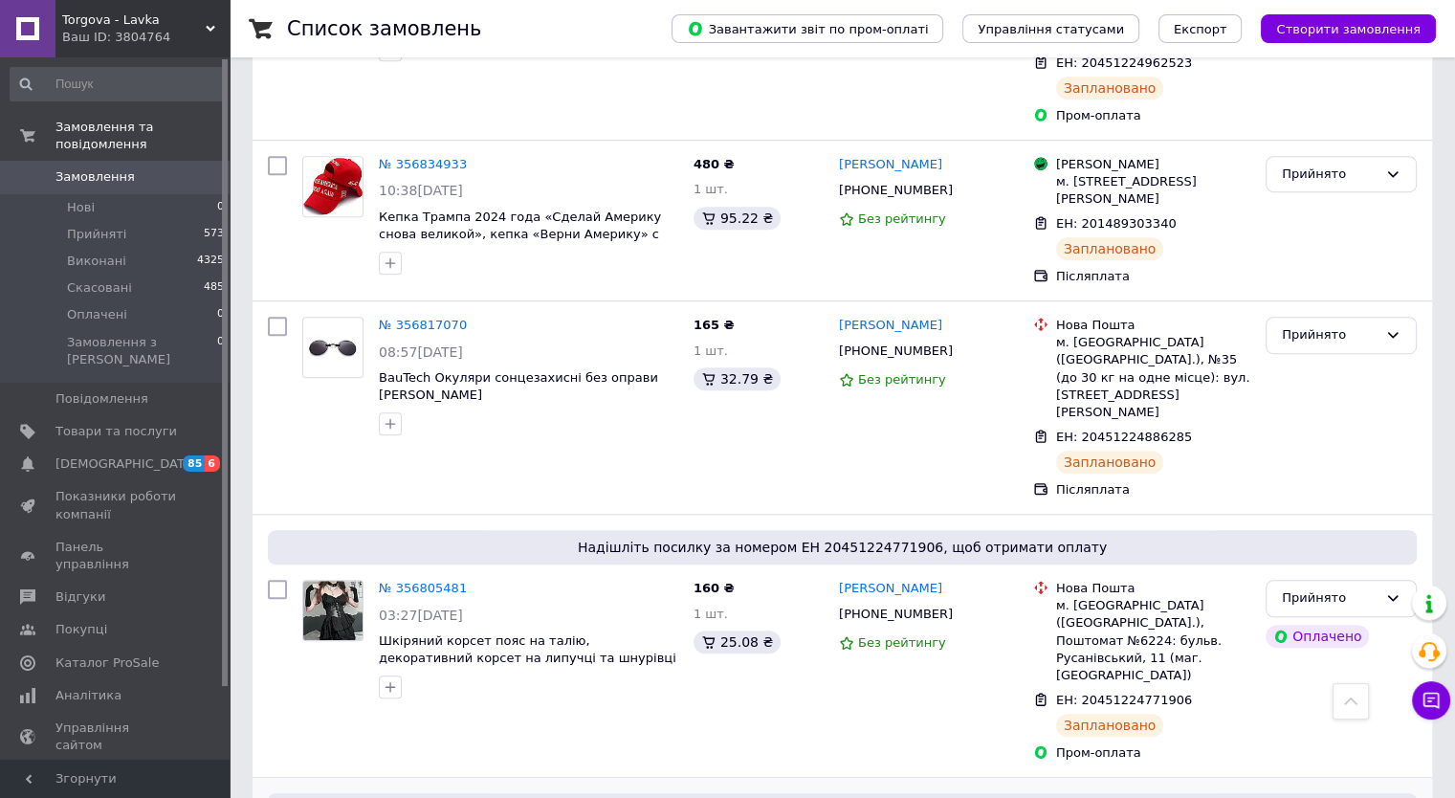
scroll to position [980, 0]
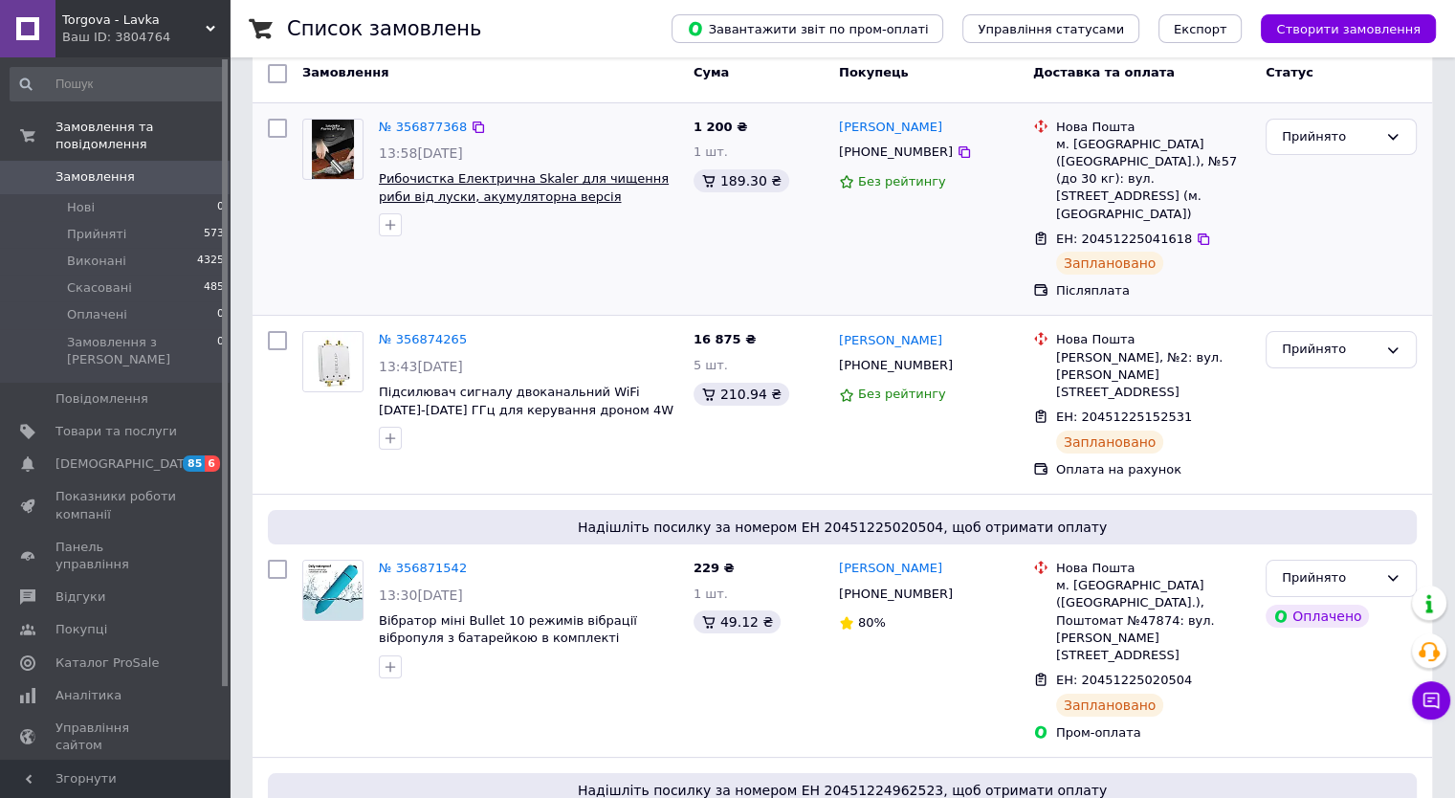
scroll to position [0, 0]
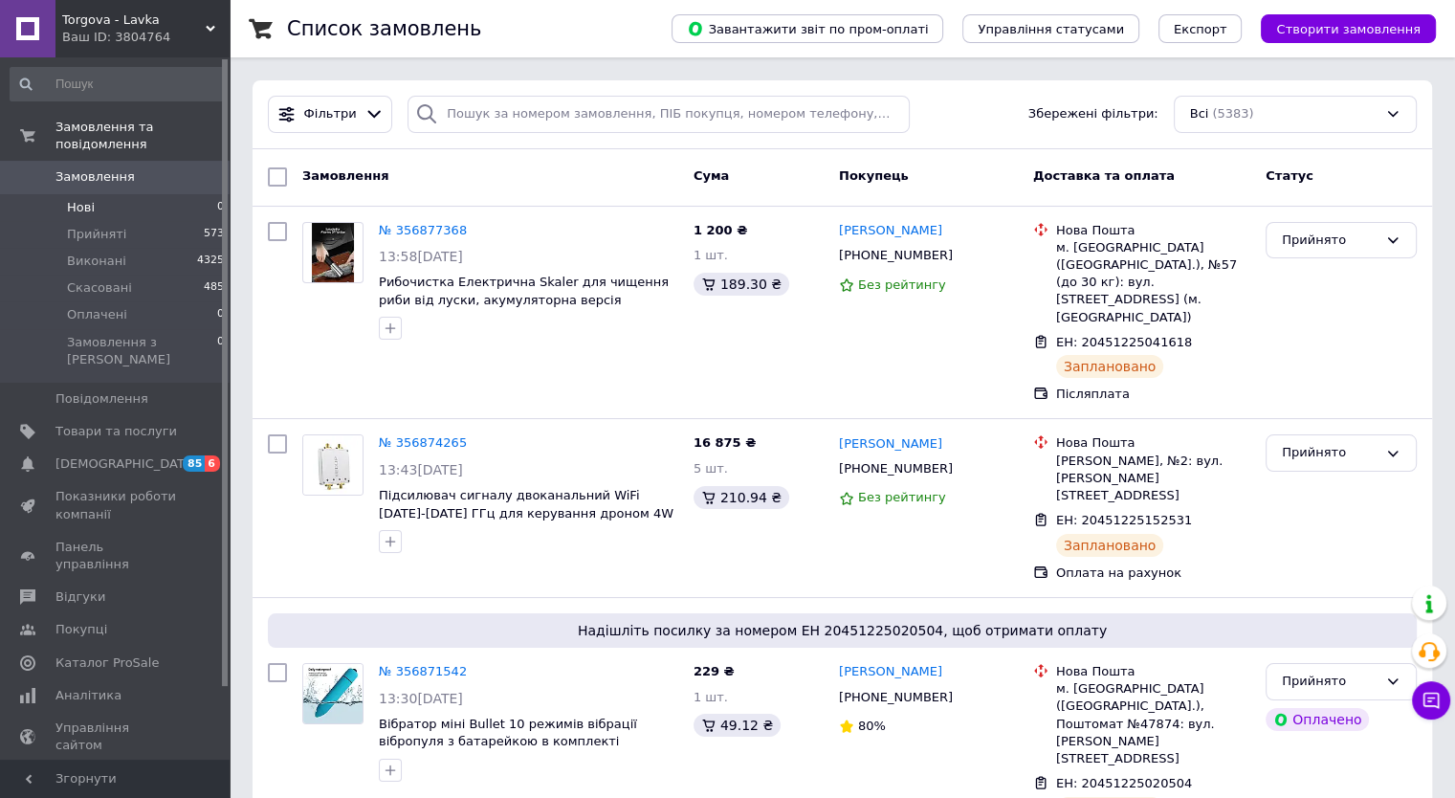
click at [173, 194] on li "Нові 0" at bounding box center [117, 207] width 235 height 27
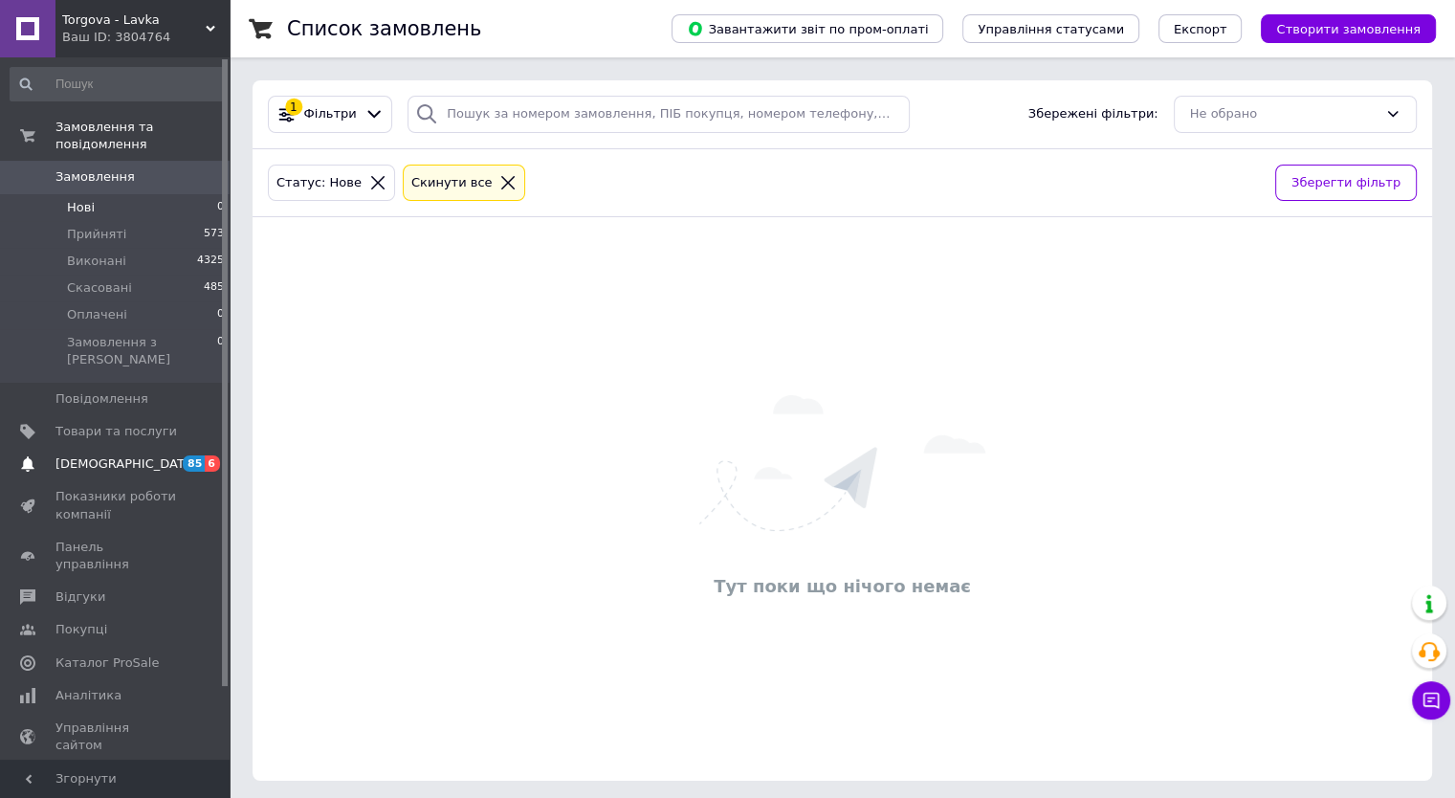
click at [145, 448] on link "Сповіщення 85 6" at bounding box center [117, 464] width 235 height 33
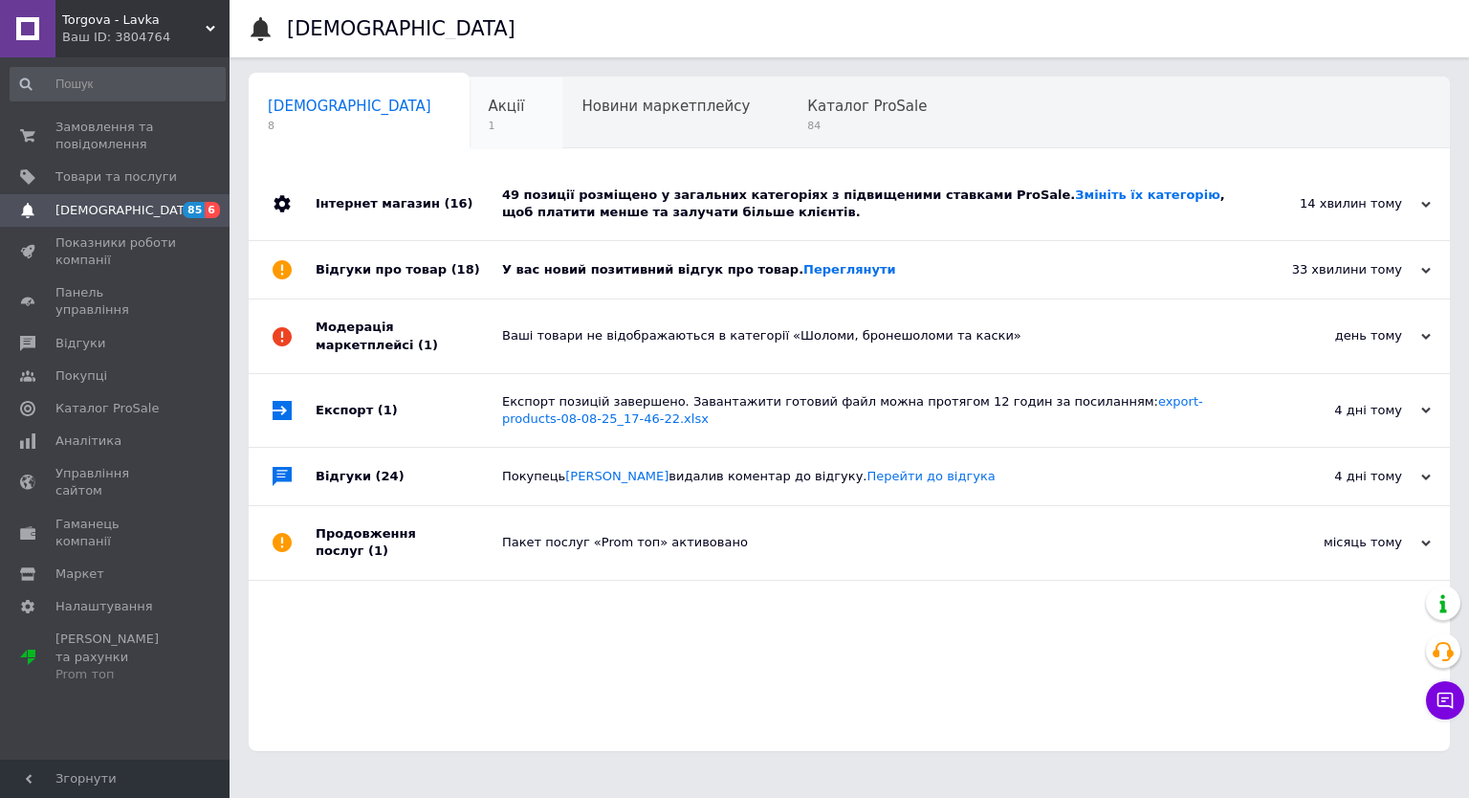
click at [470, 109] on div "Акції 1" at bounding box center [517, 113] width 94 height 73
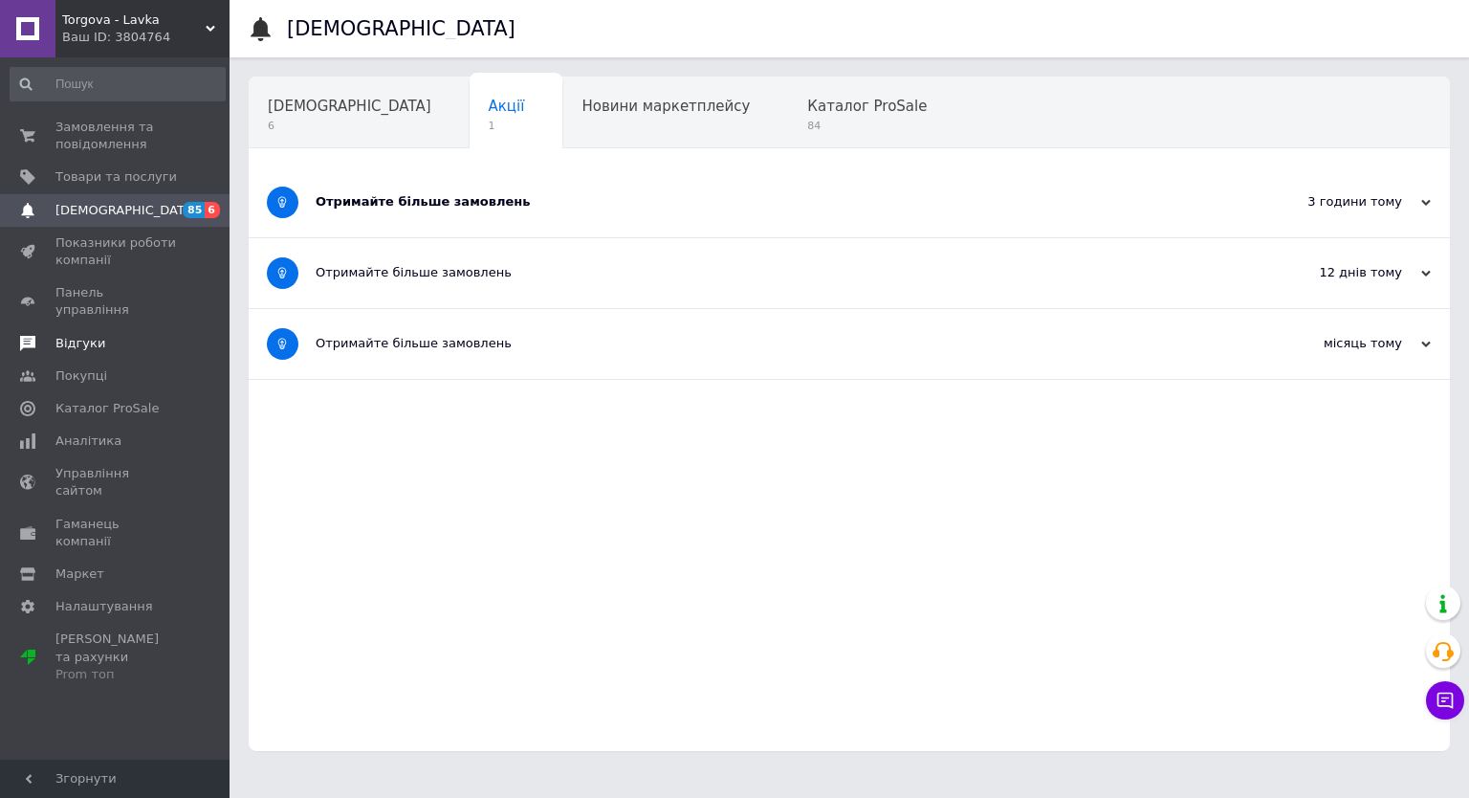
click at [111, 335] on span "Відгуки" at bounding box center [115, 343] width 121 height 17
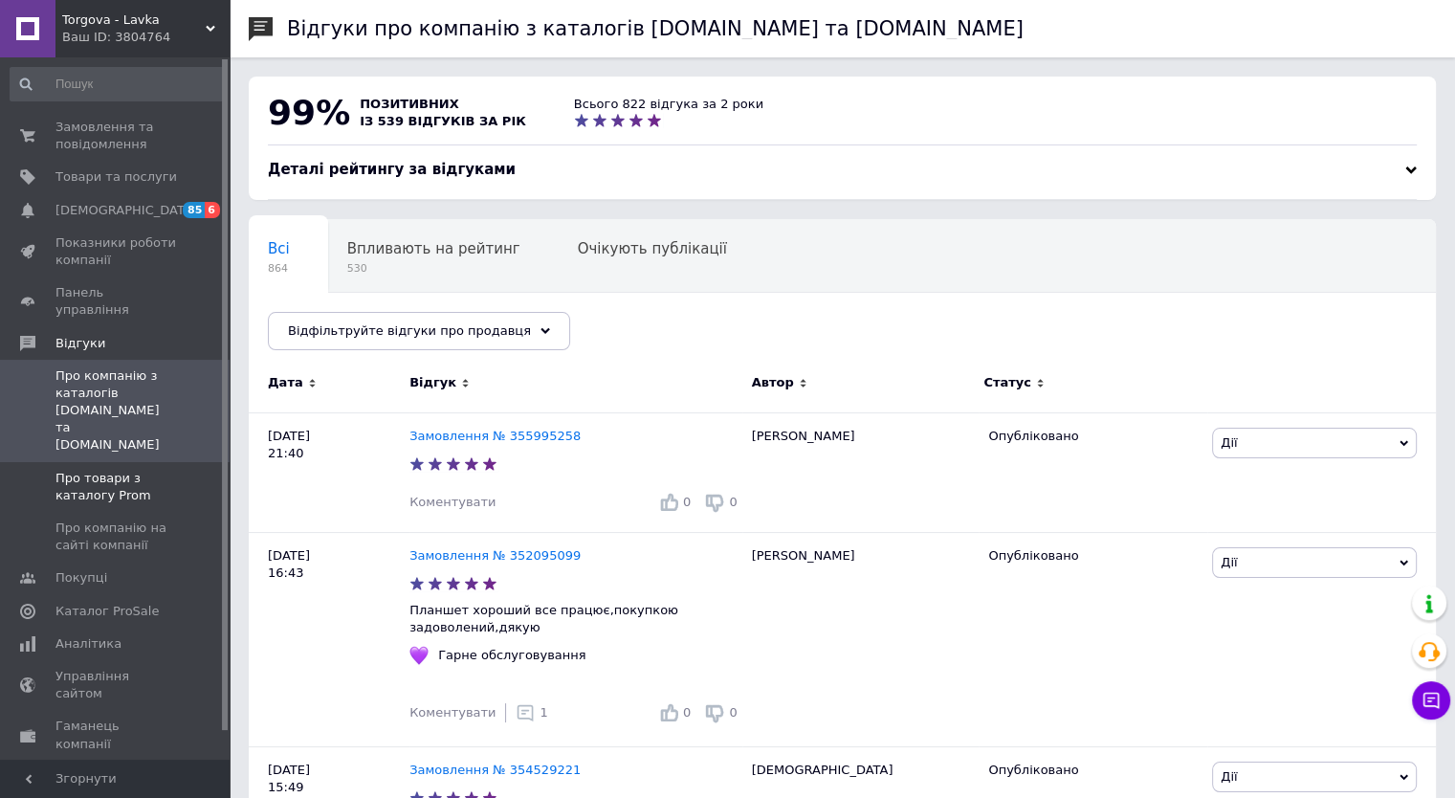
click at [119, 470] on span "Про товари з каталогу Prom" at bounding box center [115, 487] width 121 height 34
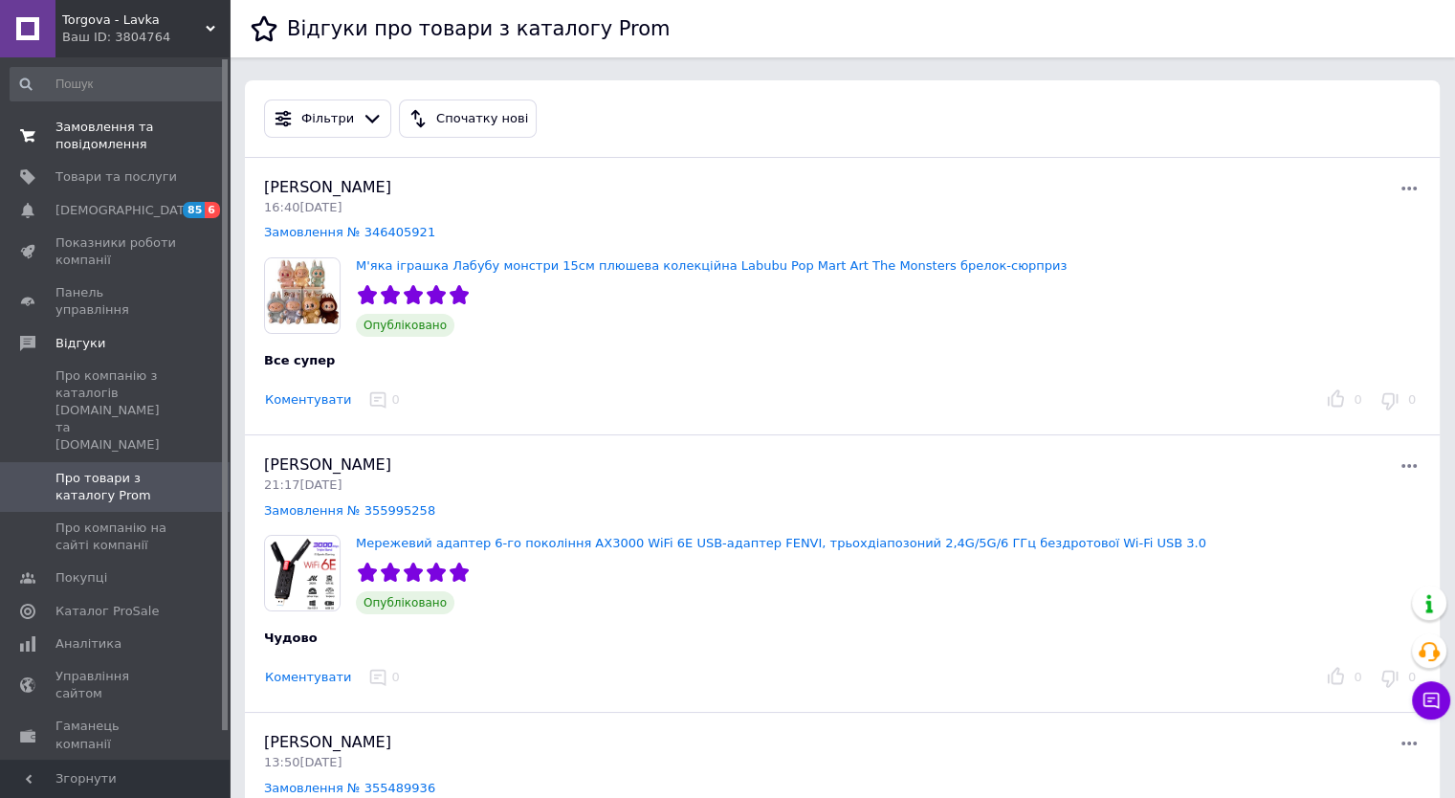
click at [123, 143] on span "Замовлення та повідомлення" at bounding box center [115, 136] width 121 height 34
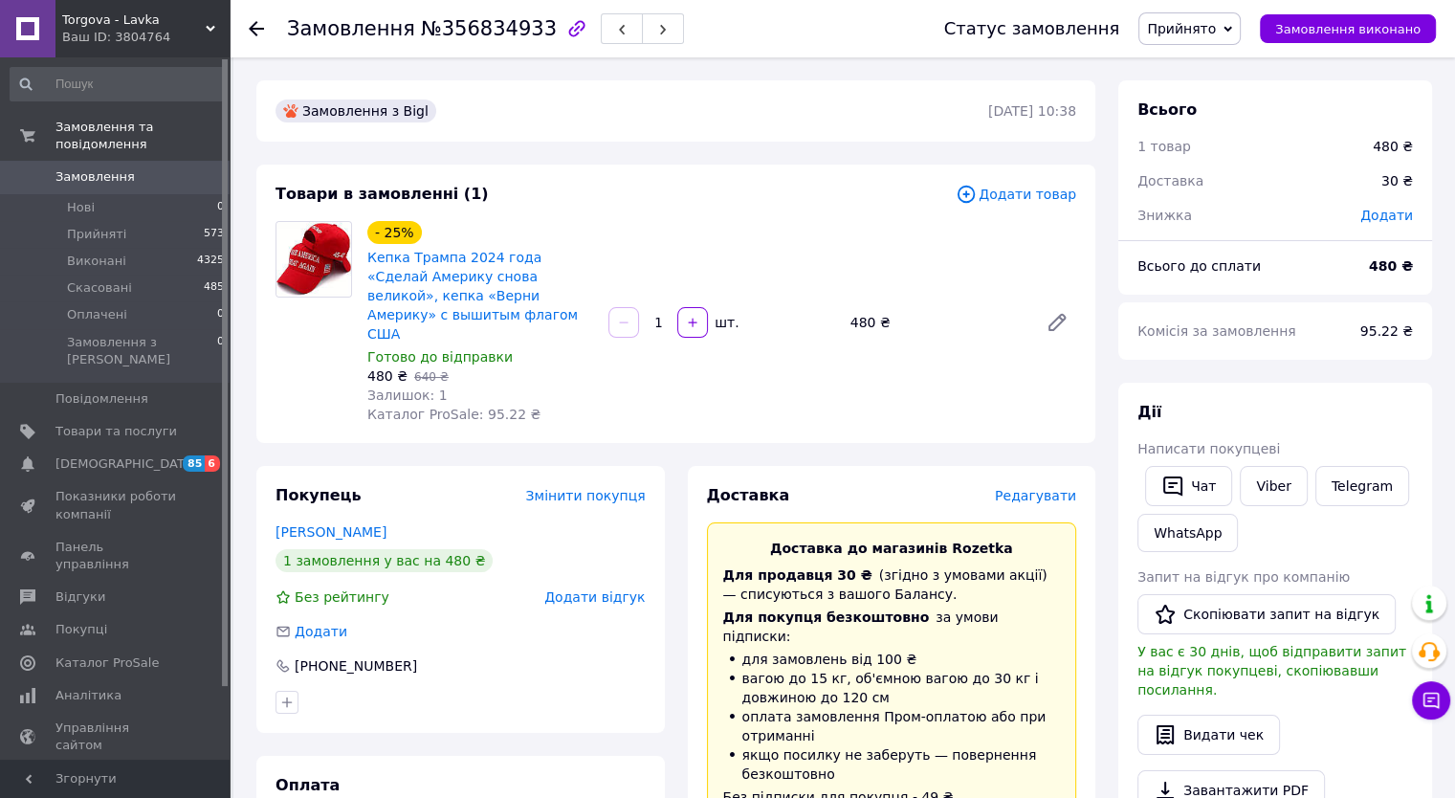
click at [1018, 488] on span "Редагувати" at bounding box center [1035, 495] width 81 height 15
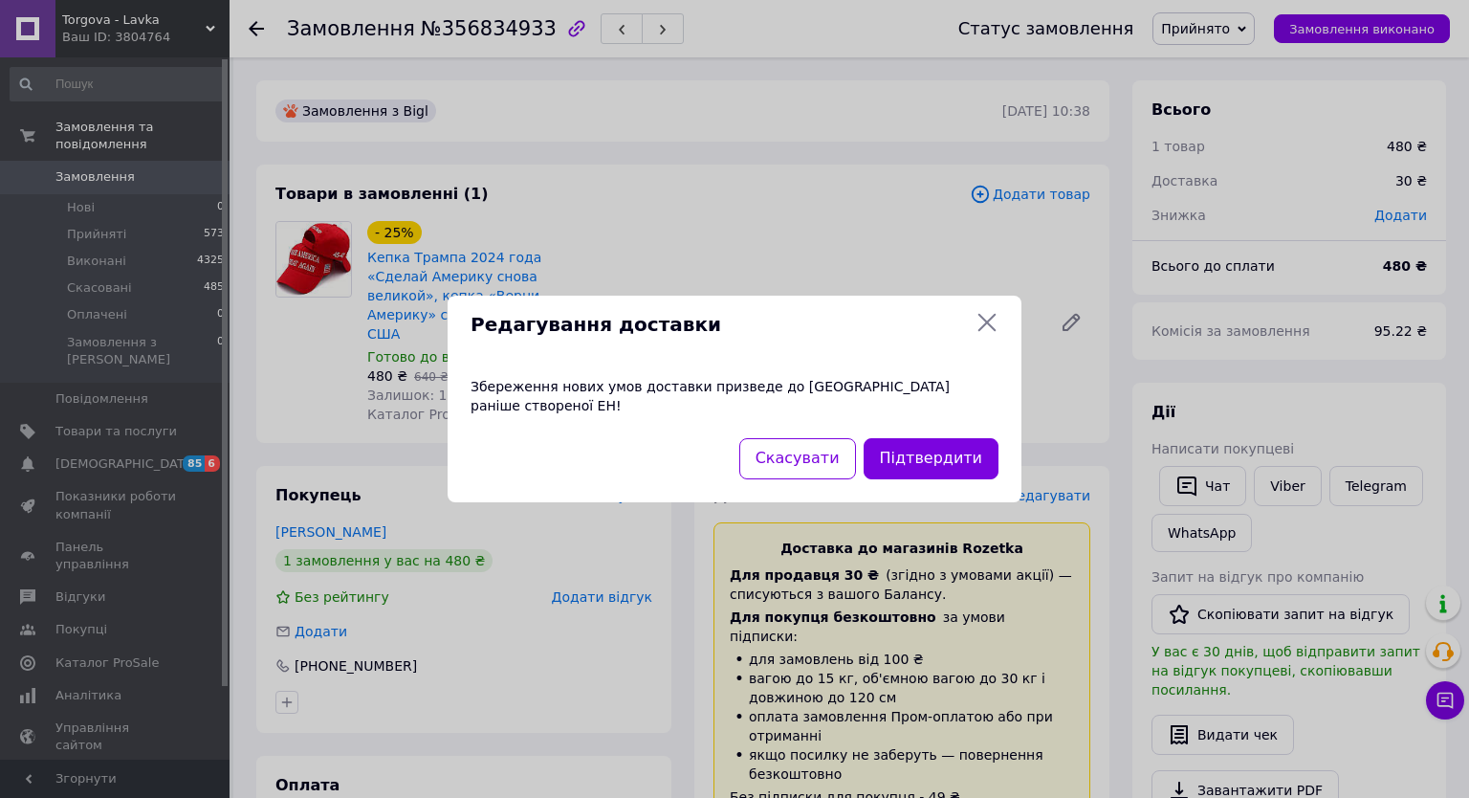
click at [987, 325] on icon at bounding box center [987, 322] width 23 height 23
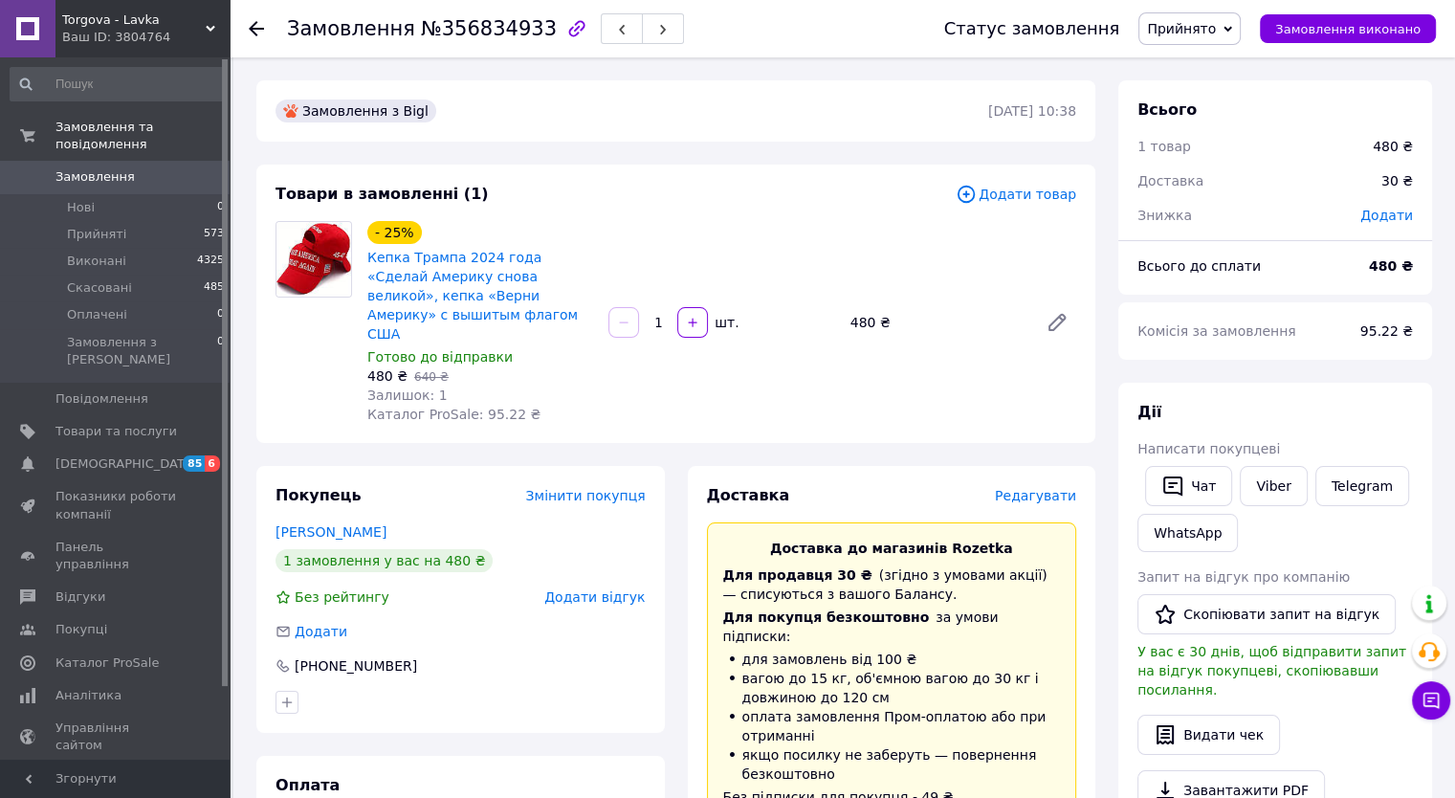
scroll to position [574, 0]
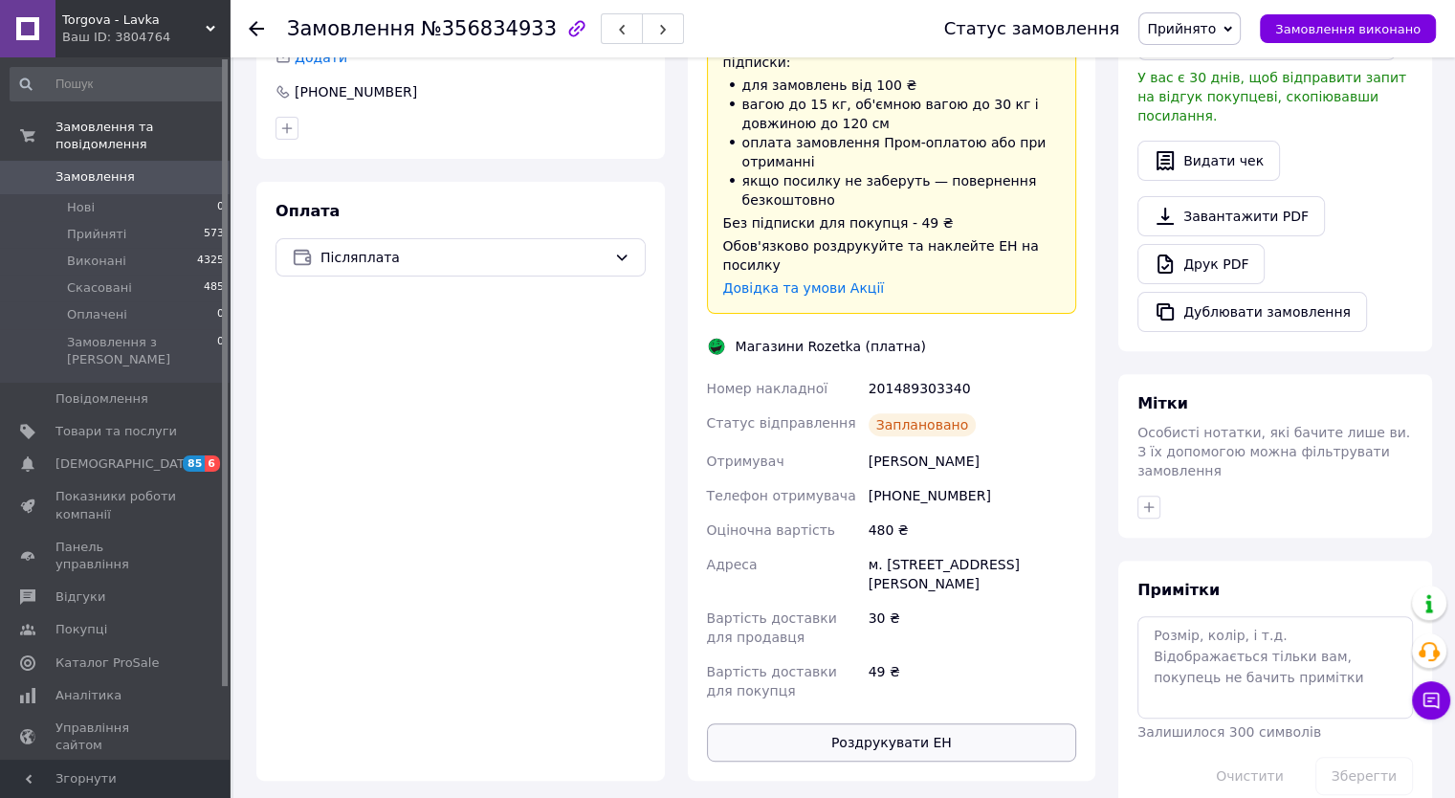
click at [921, 723] on button "Роздрукувати ЕН" at bounding box center [892, 742] width 370 height 38
